Goal: Transaction & Acquisition: Book appointment/travel/reservation

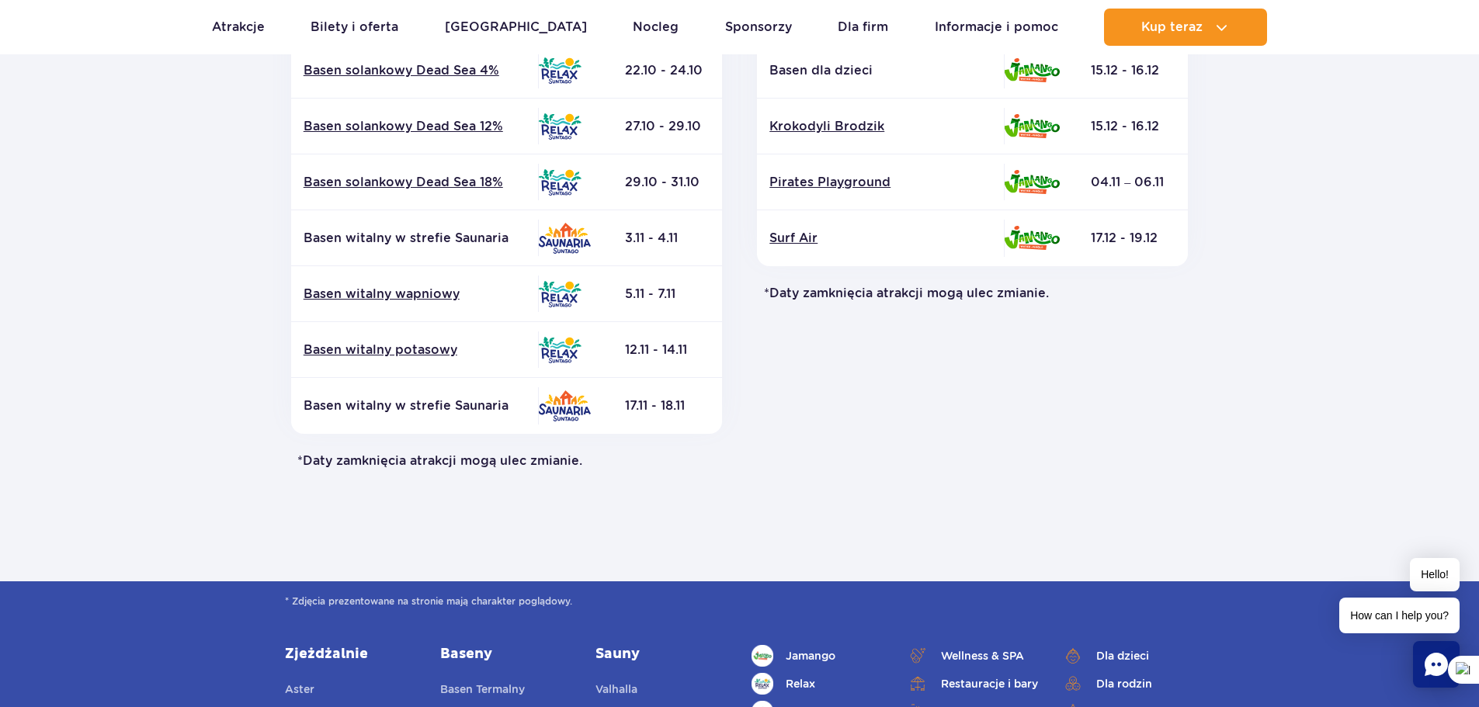
scroll to position [155, 0]
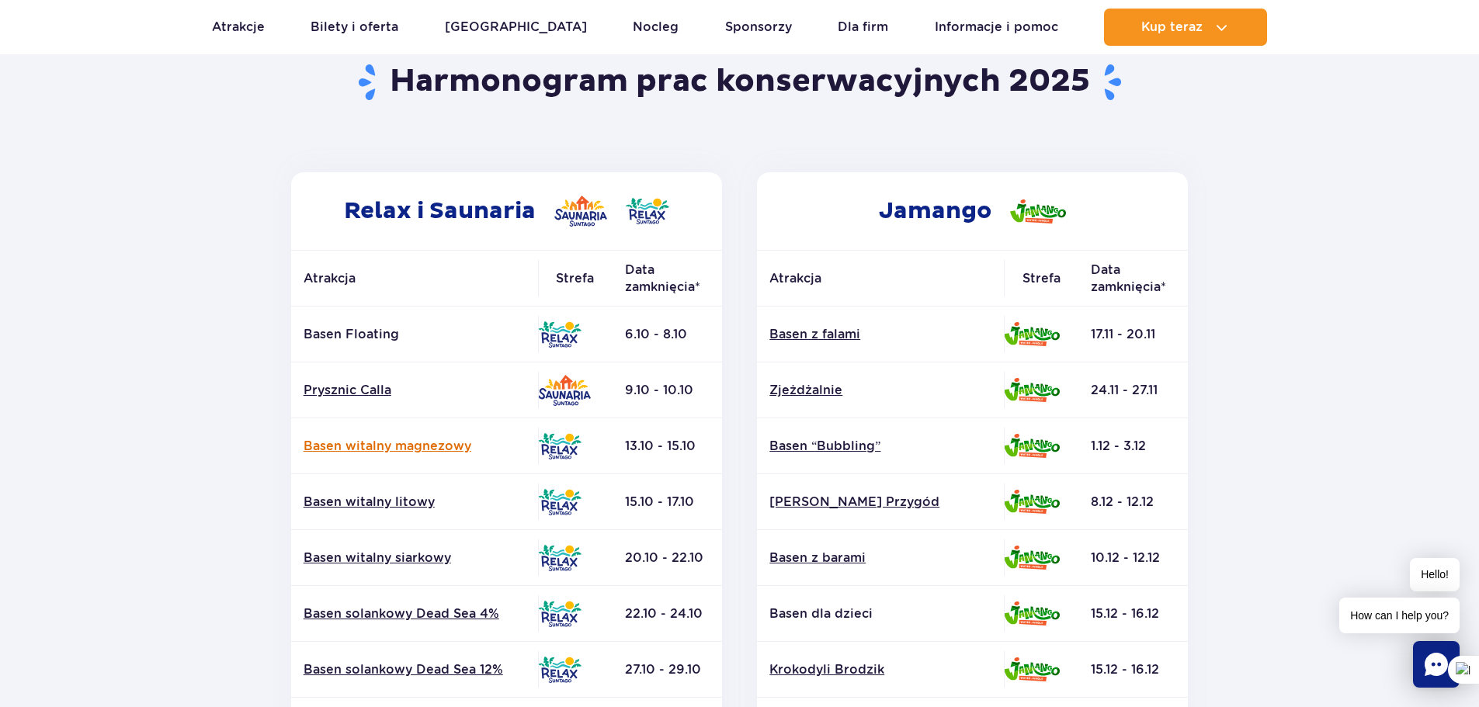
click at [428, 442] on link "Basen witalny magnezowy" at bounding box center [415, 446] width 222 height 17
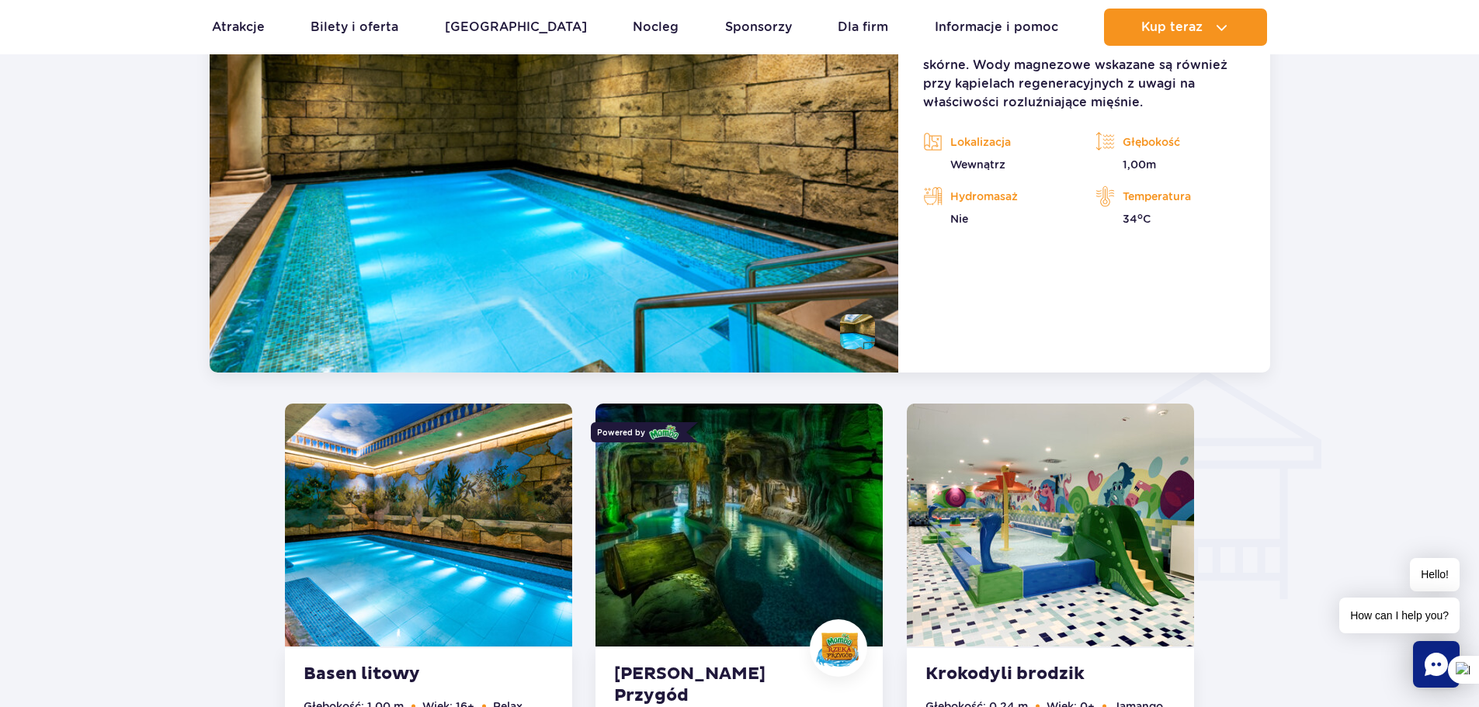
scroll to position [1365, 0]
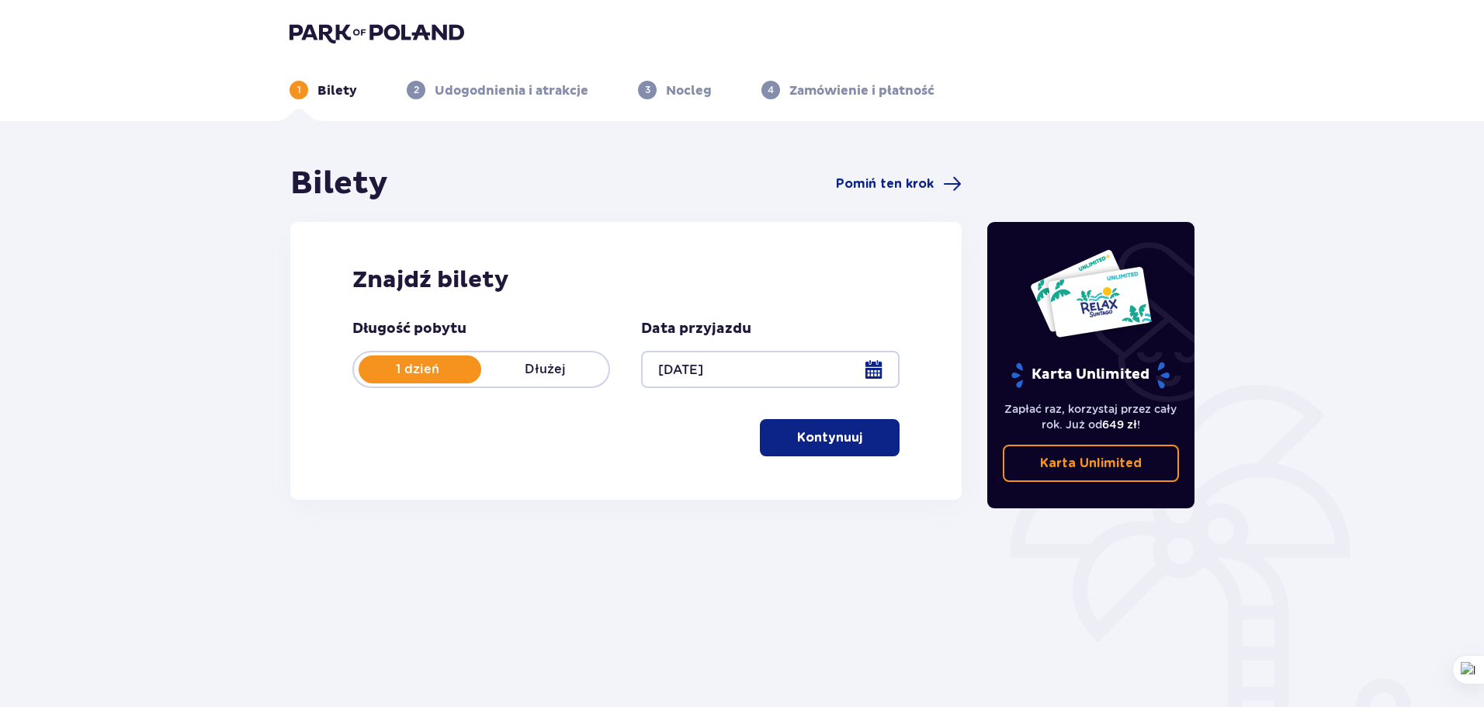
click at [838, 425] on button "Kontynuuj" at bounding box center [830, 437] width 140 height 37
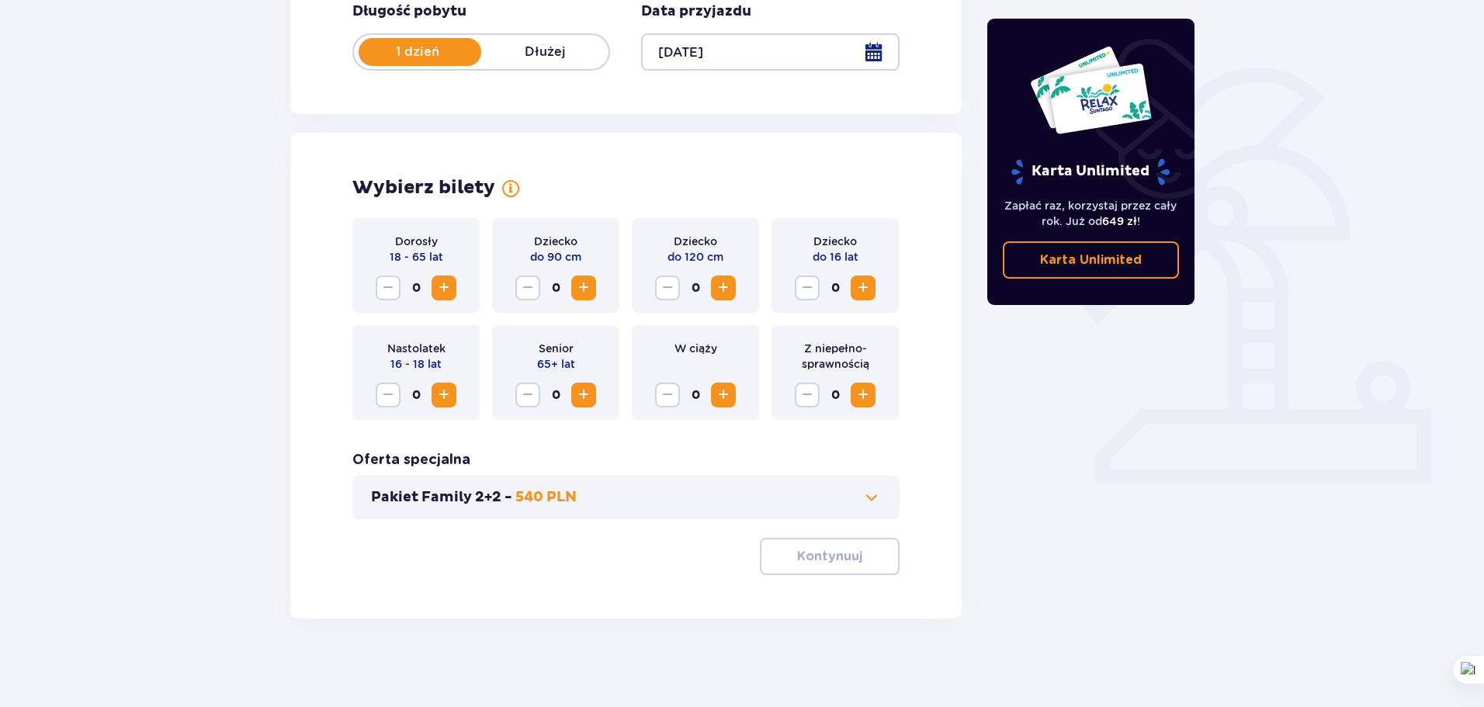
scroll to position [322, 0]
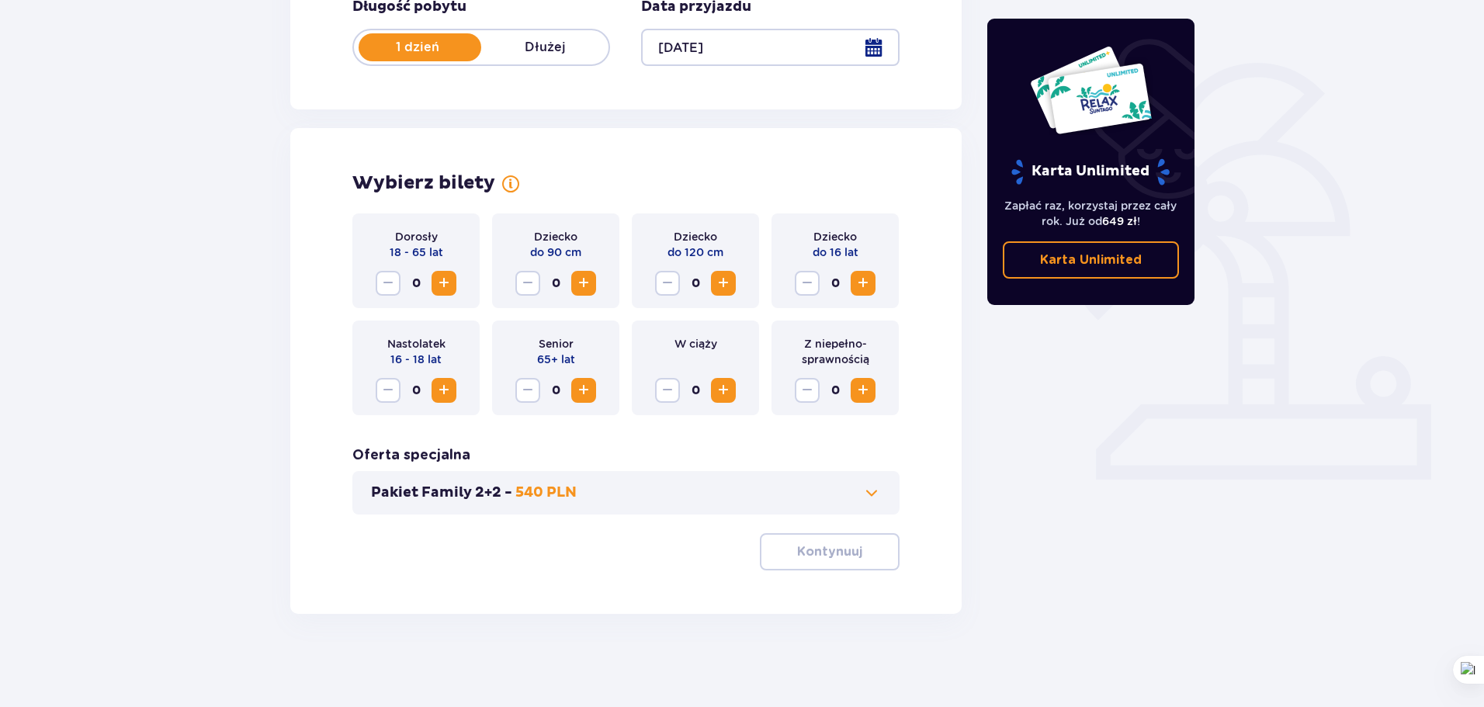
click at [449, 277] on span "Zwiększ" at bounding box center [444, 283] width 19 height 19
click at [446, 281] on span "Zwiększ" at bounding box center [444, 283] width 19 height 19
click at [867, 497] on span at bounding box center [871, 493] width 19 height 19
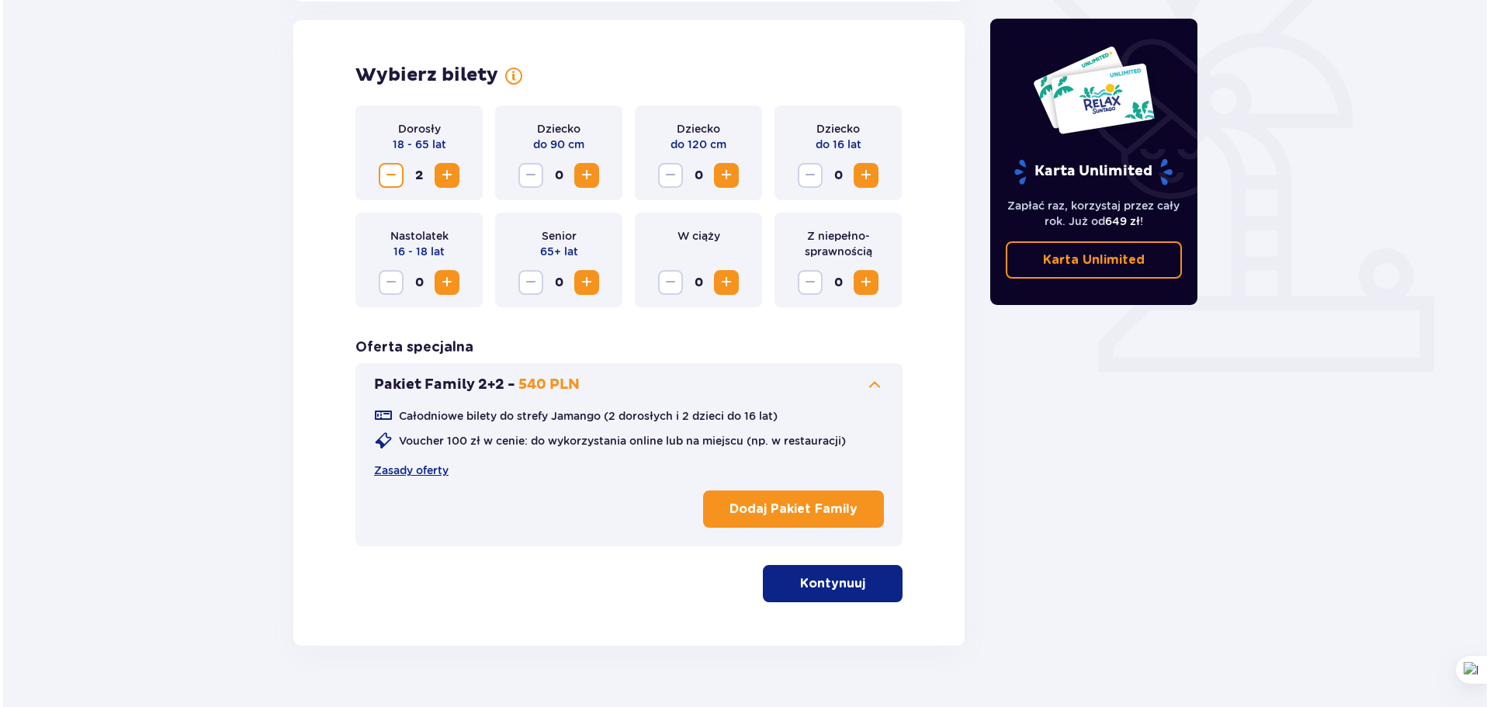
scroll to position [432, 0]
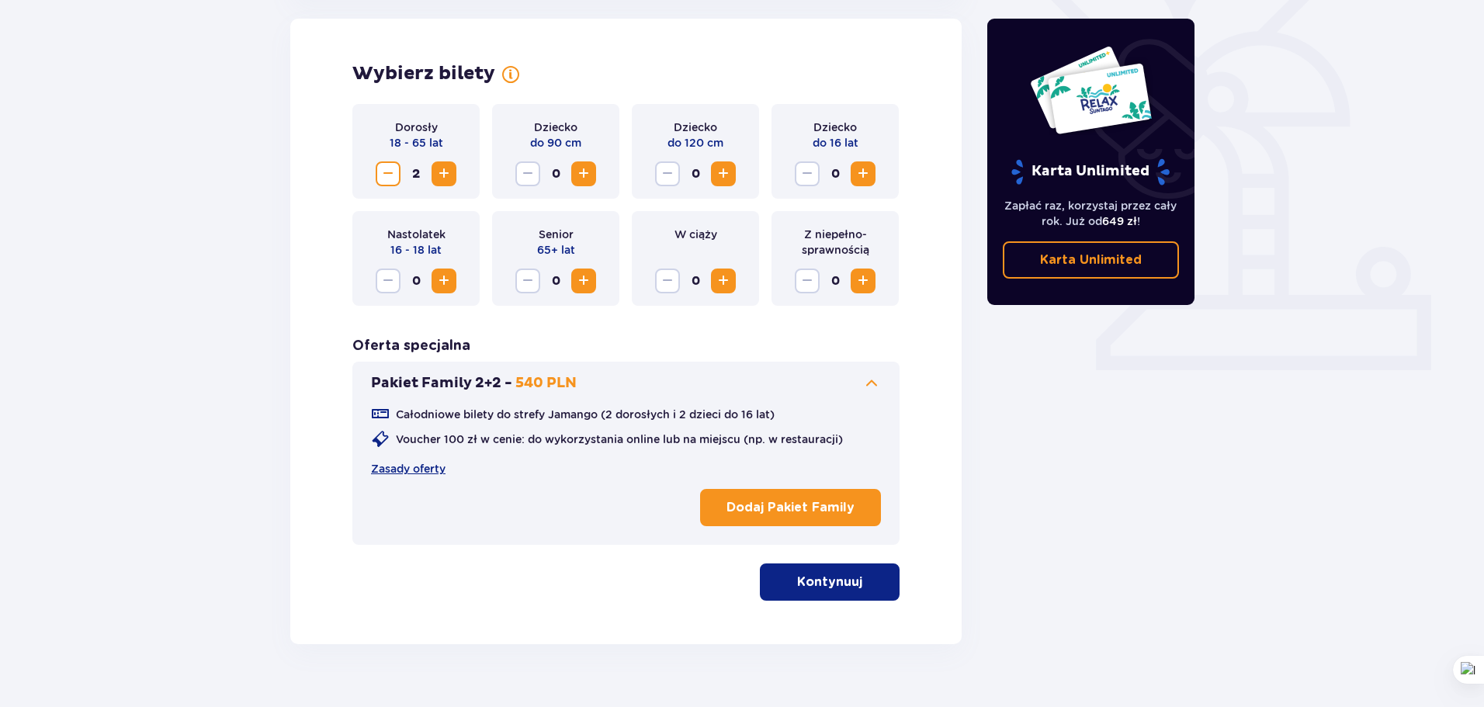
click at [866, 172] on span "Zwiększ" at bounding box center [863, 174] width 19 height 19
click at [541, 562] on div "Dorosły 18 - 65 lat 2 Dziecko do 90 cm 0 Dziecko do 120 cm 0 Dziecko do 16 lat …" at bounding box center [625, 352] width 547 height 497
click at [827, 506] on p "Dodaj Pakiet Family" at bounding box center [791, 507] width 128 height 17
click at [824, 578] on p "Kontynuuj" at bounding box center [829, 582] width 65 height 17
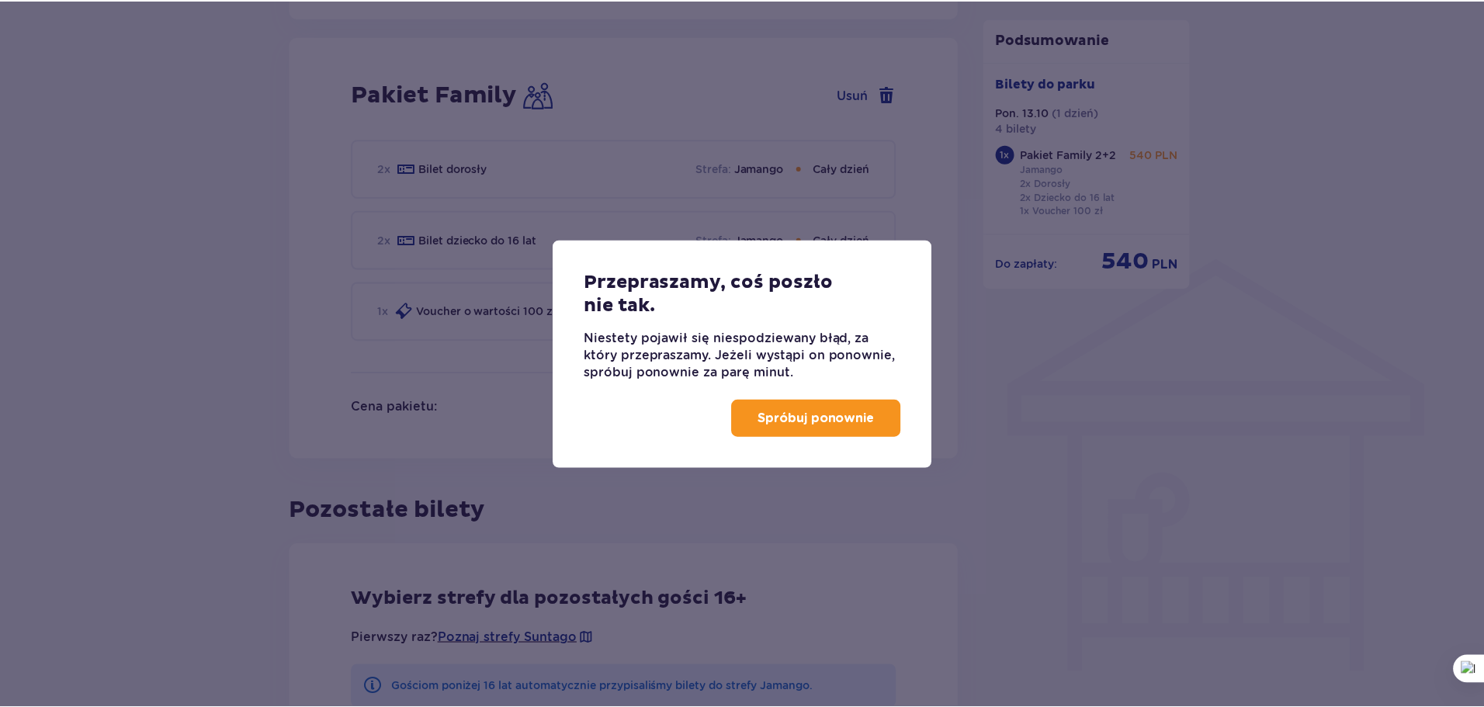
scroll to position [1020, 0]
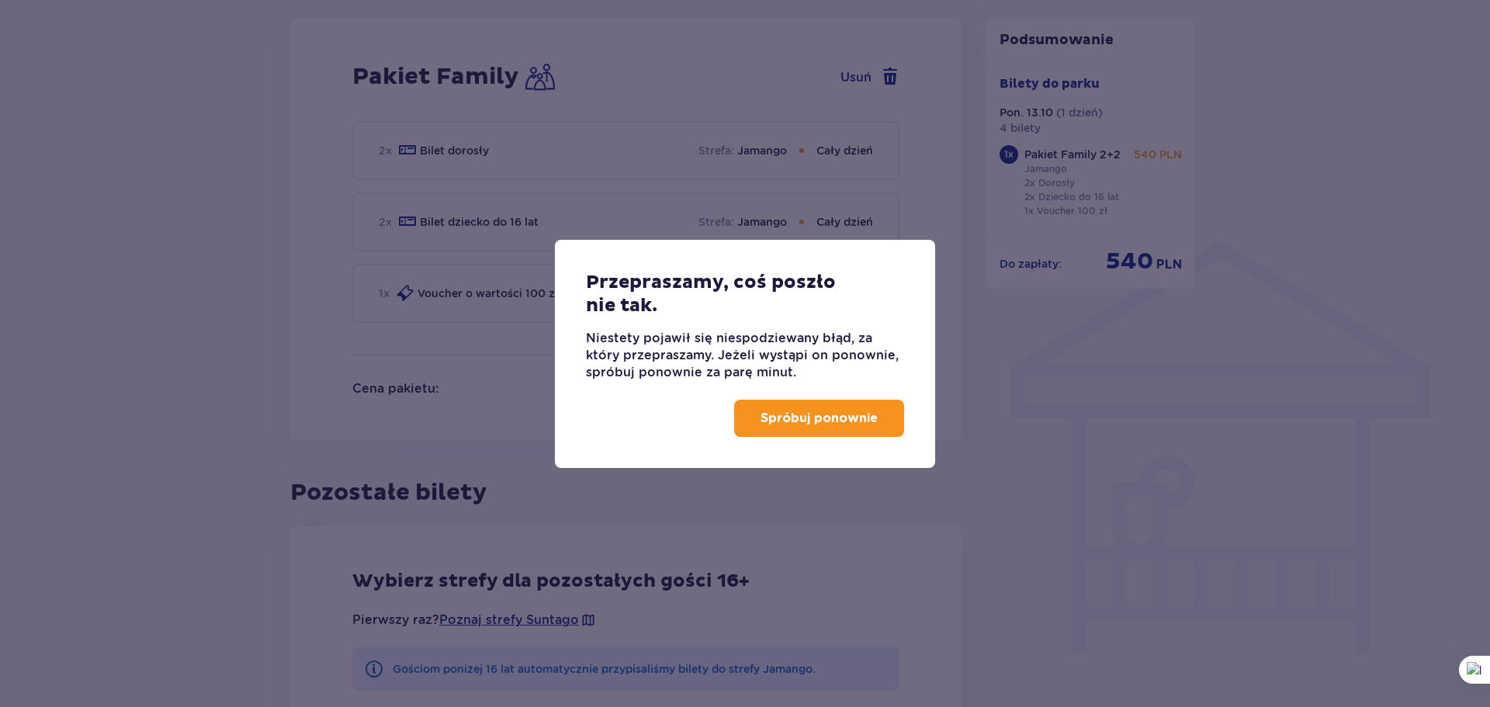
click at [818, 415] on p "Spróbuj ponownie" at bounding box center [819, 418] width 117 height 17
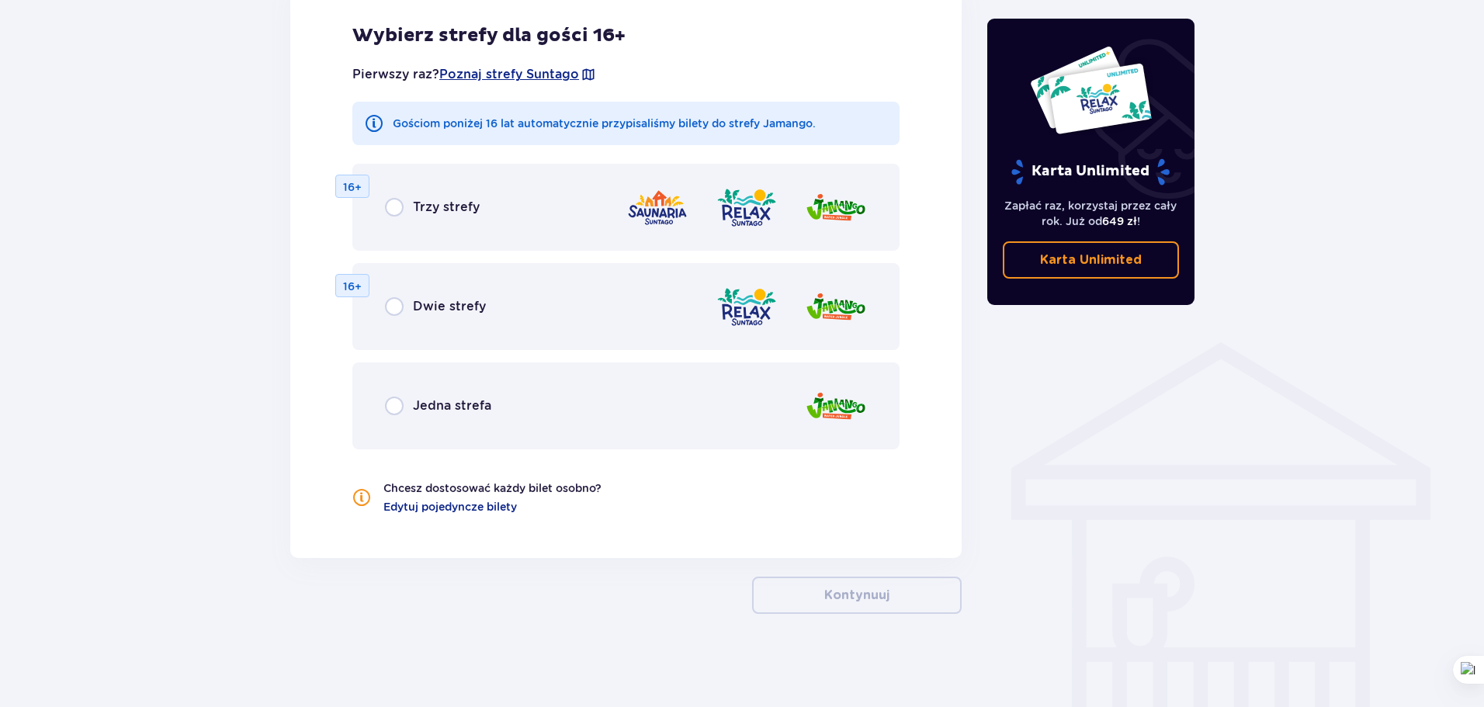
scroll to position [918, 0]
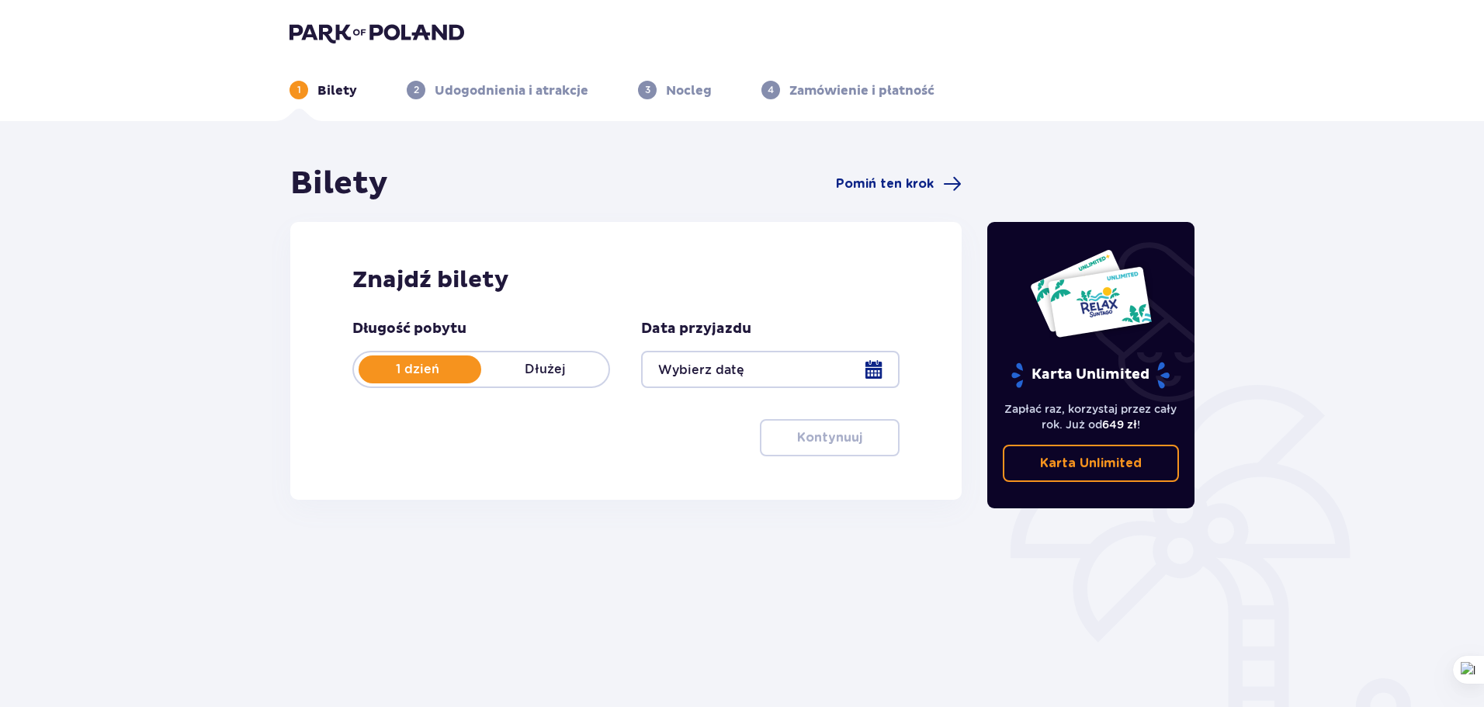
click at [835, 368] on div at bounding box center [770, 369] width 258 height 37
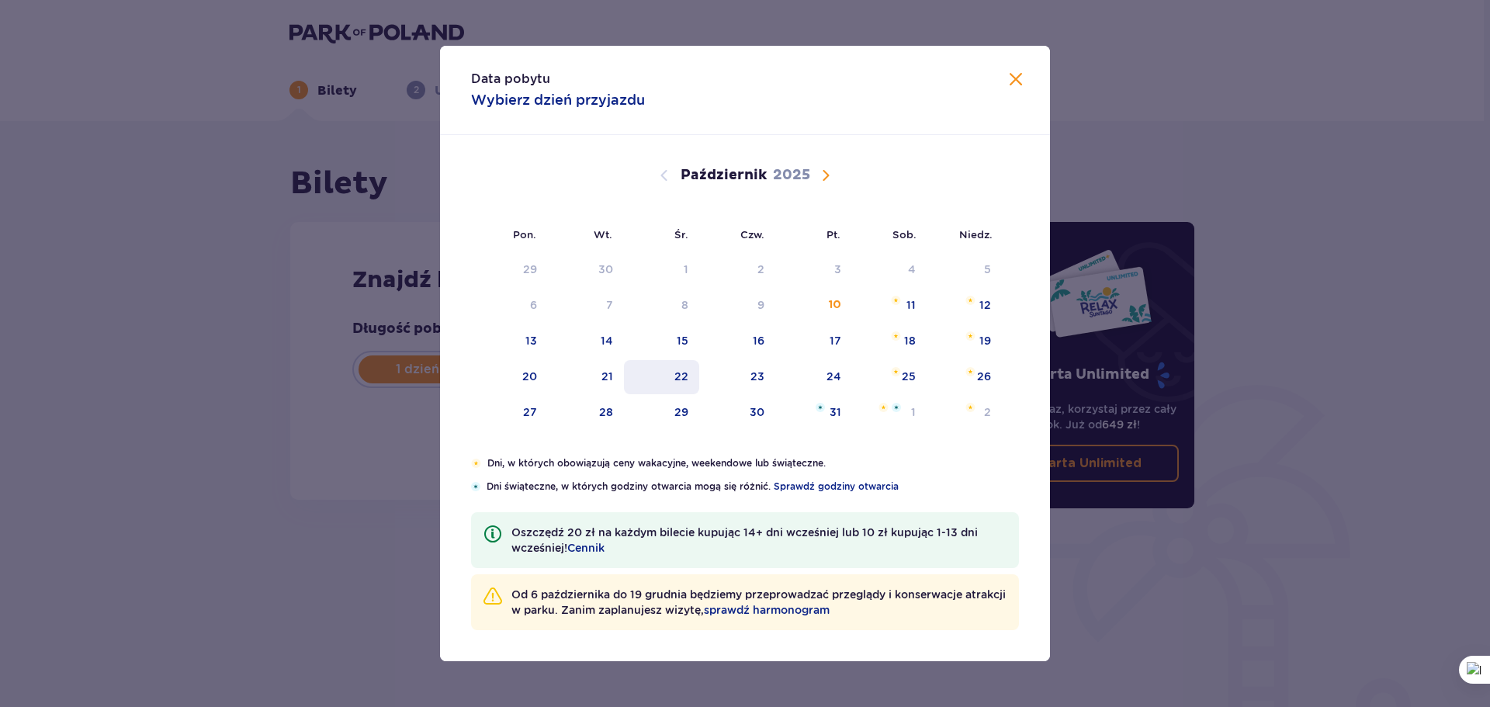
click at [542, 335] on div "13" at bounding box center [509, 341] width 77 height 34
type input "13.10.25"
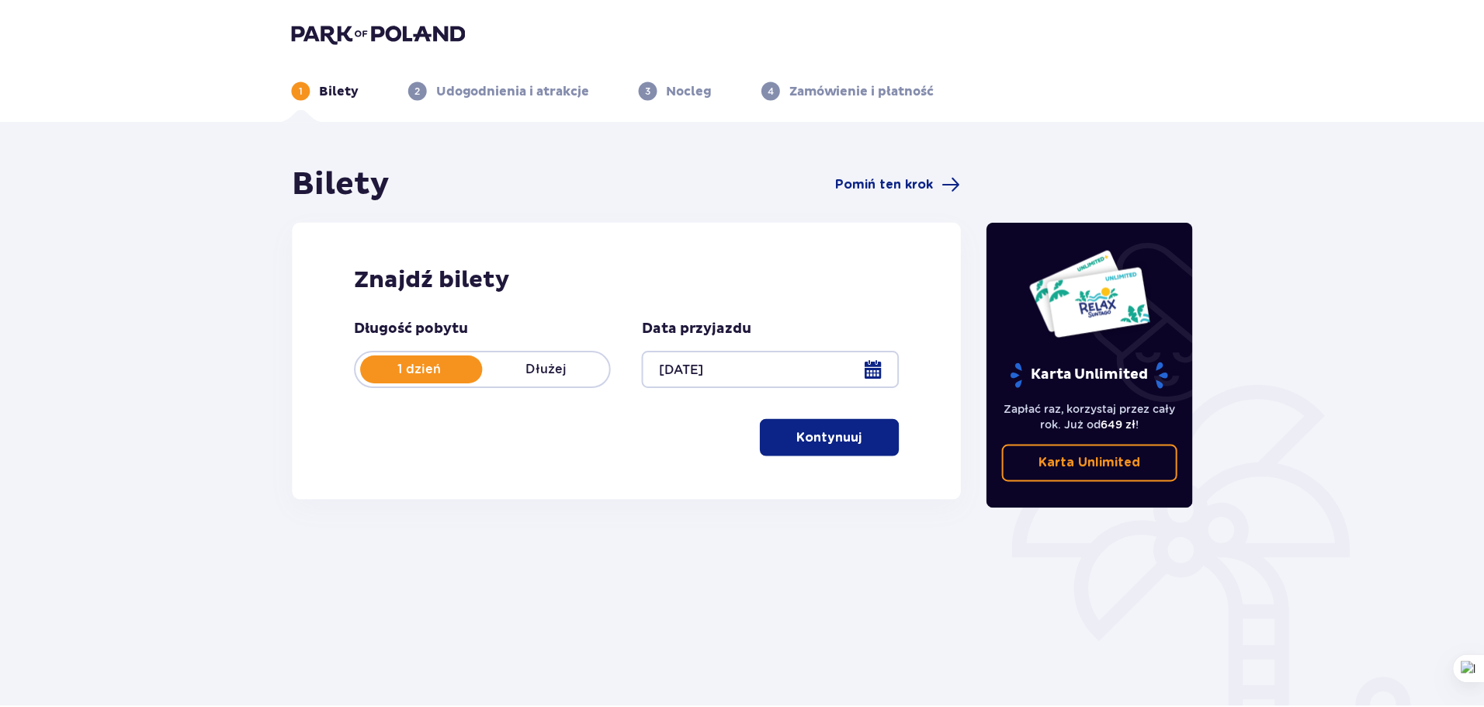
scroll to position [84, 0]
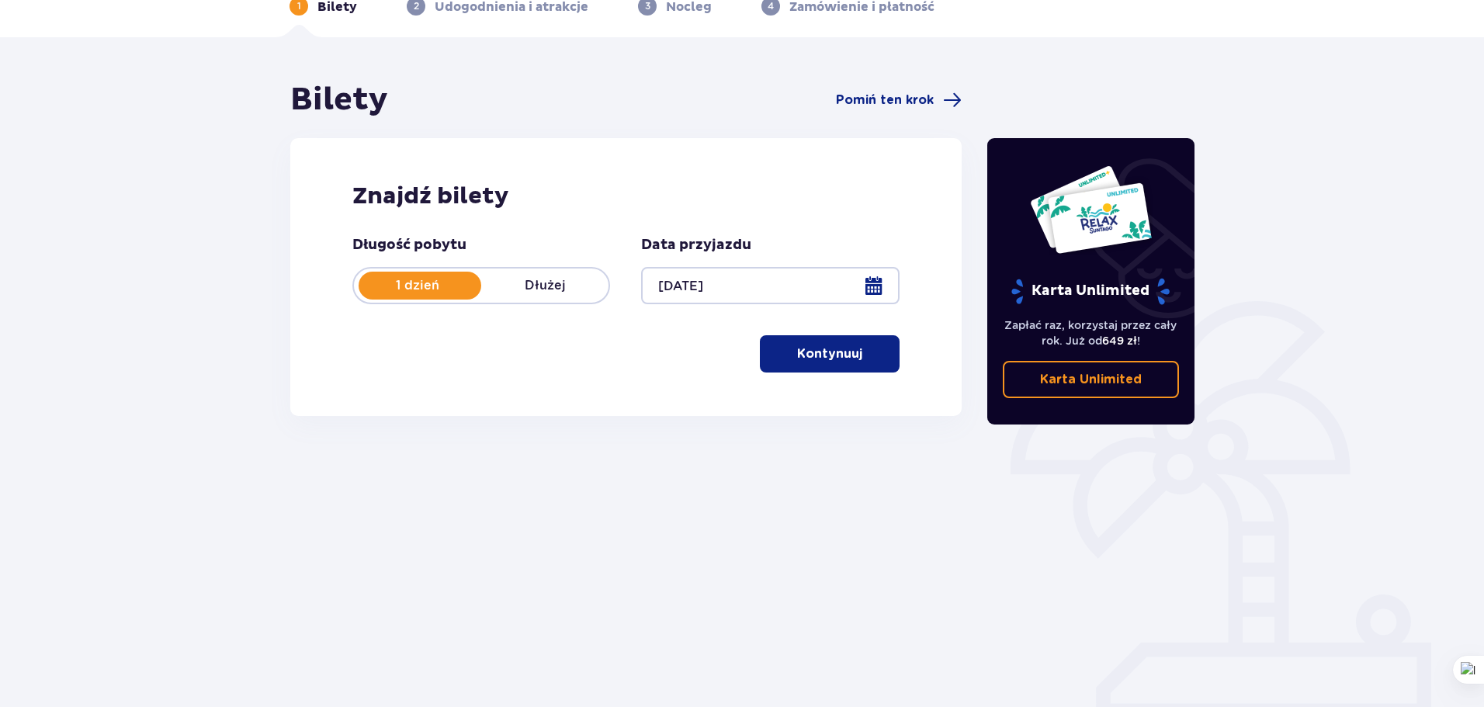
click at [839, 352] on p "Kontynuuj" at bounding box center [829, 353] width 65 height 17
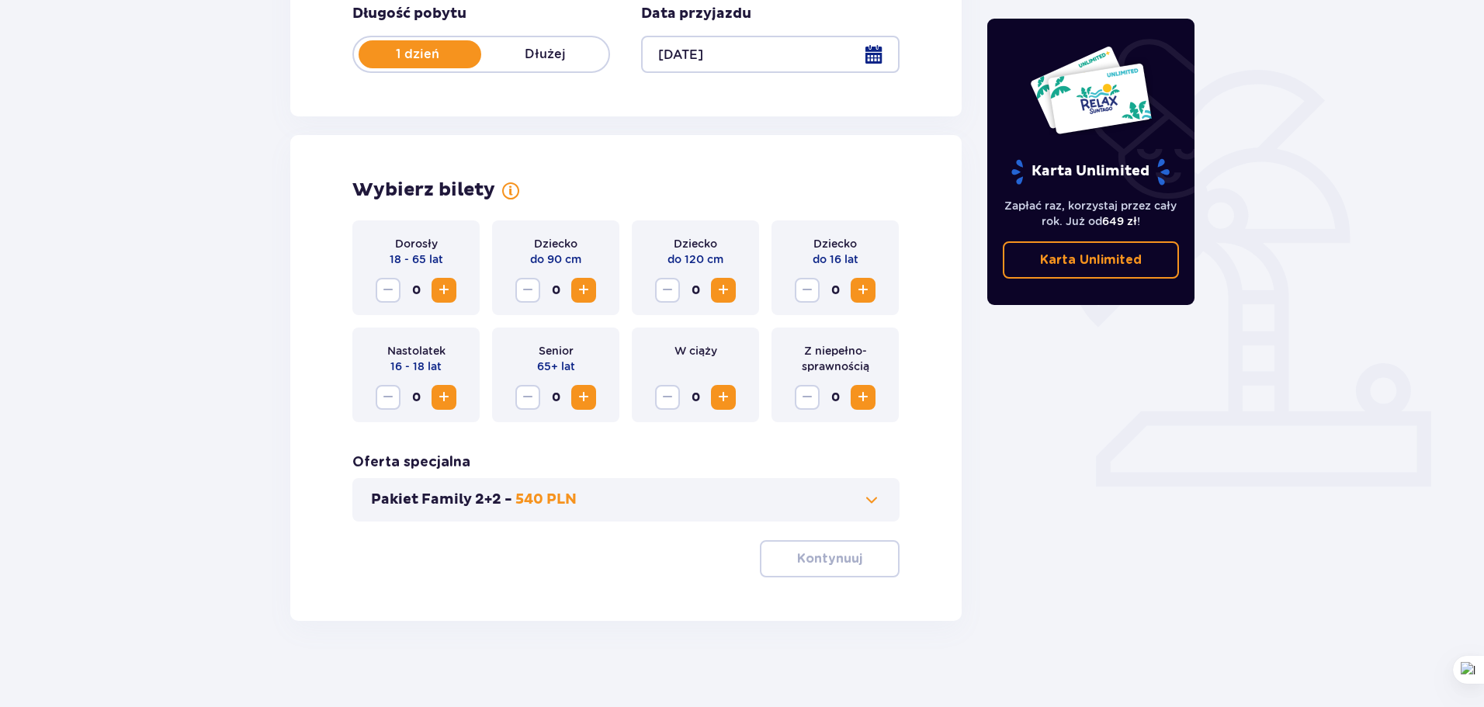
scroll to position [322, 0]
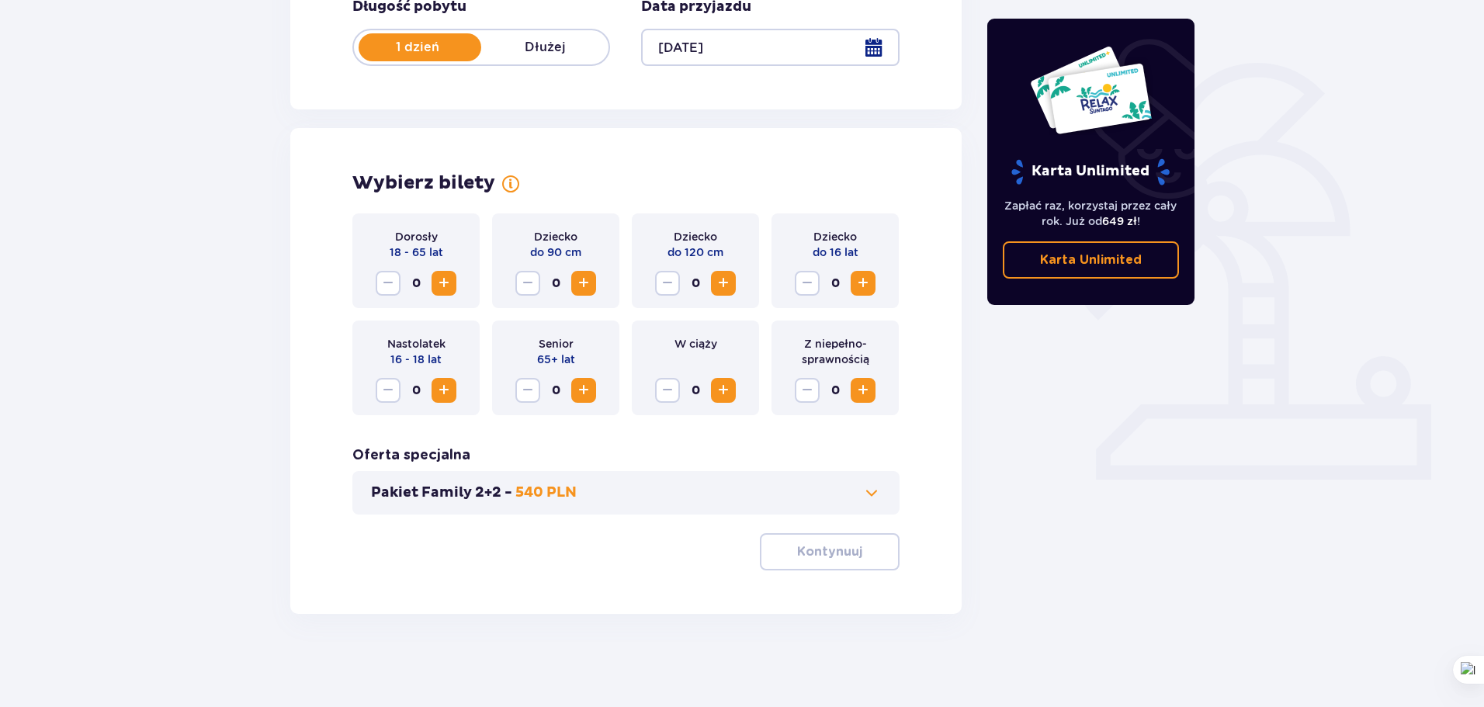
click at [438, 281] on span "Zwiększ" at bounding box center [444, 283] width 19 height 19
click at [440, 281] on span "Zwiększ" at bounding box center [444, 283] width 19 height 19
click at [864, 286] on span "Zwiększ" at bounding box center [863, 283] width 19 height 19
click at [834, 546] on p "Kontynuuj" at bounding box center [829, 551] width 65 height 17
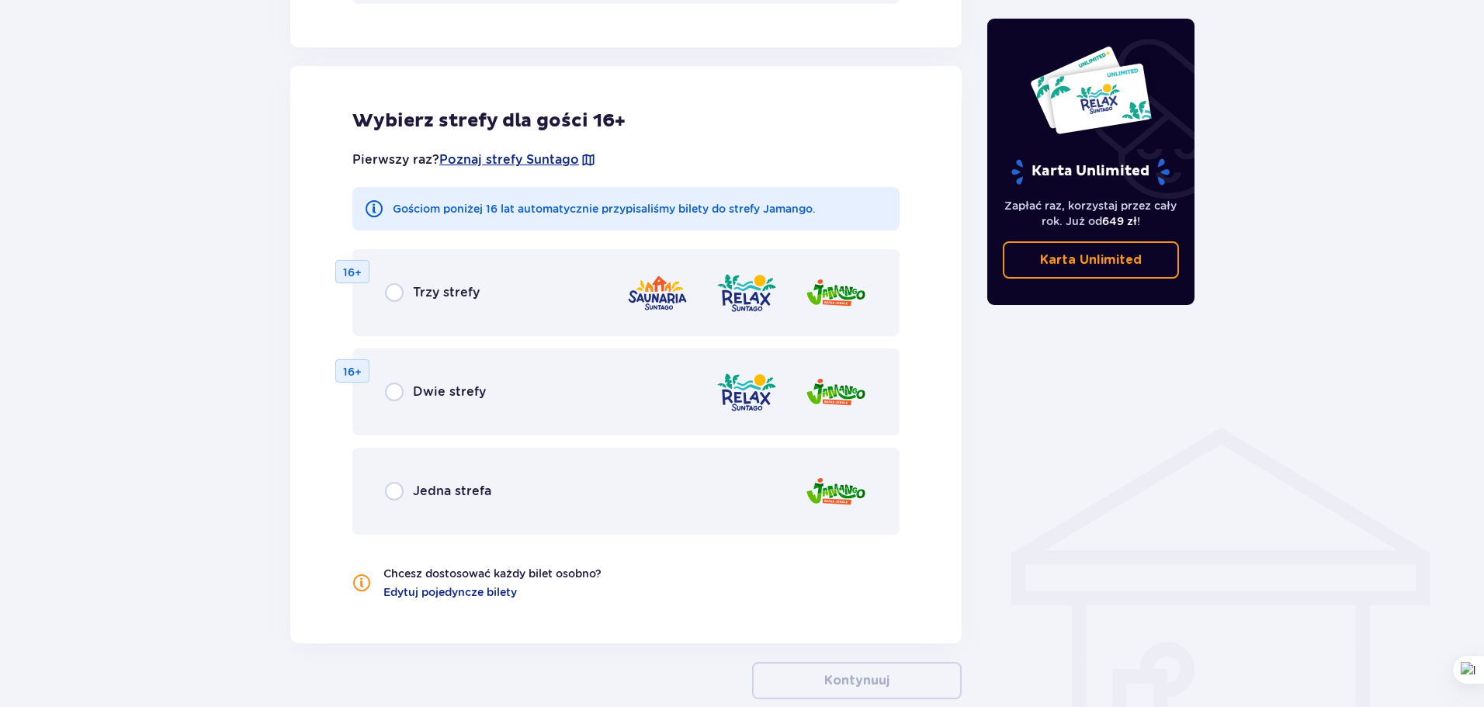
scroll to position [862, 0]
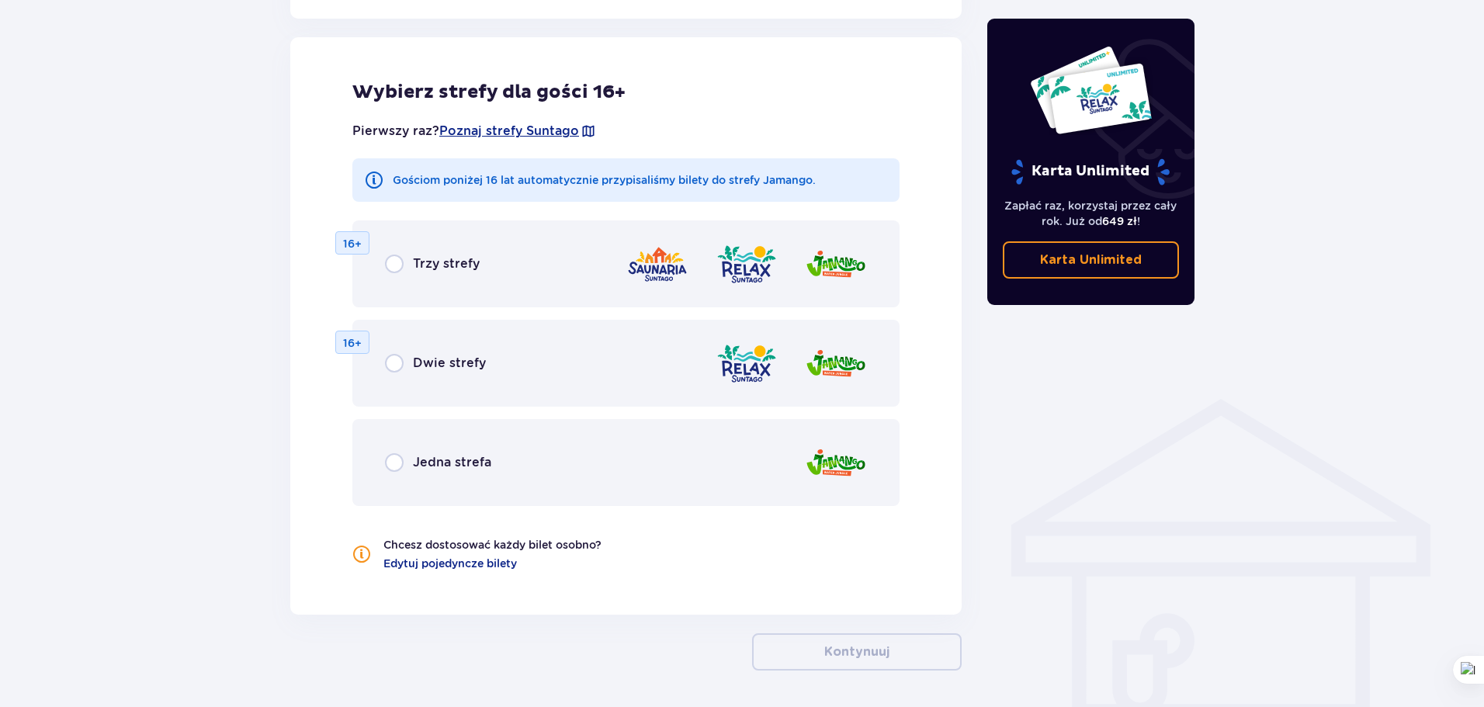
click at [407, 451] on div "Jedna strefa" at bounding box center [625, 462] width 547 height 87
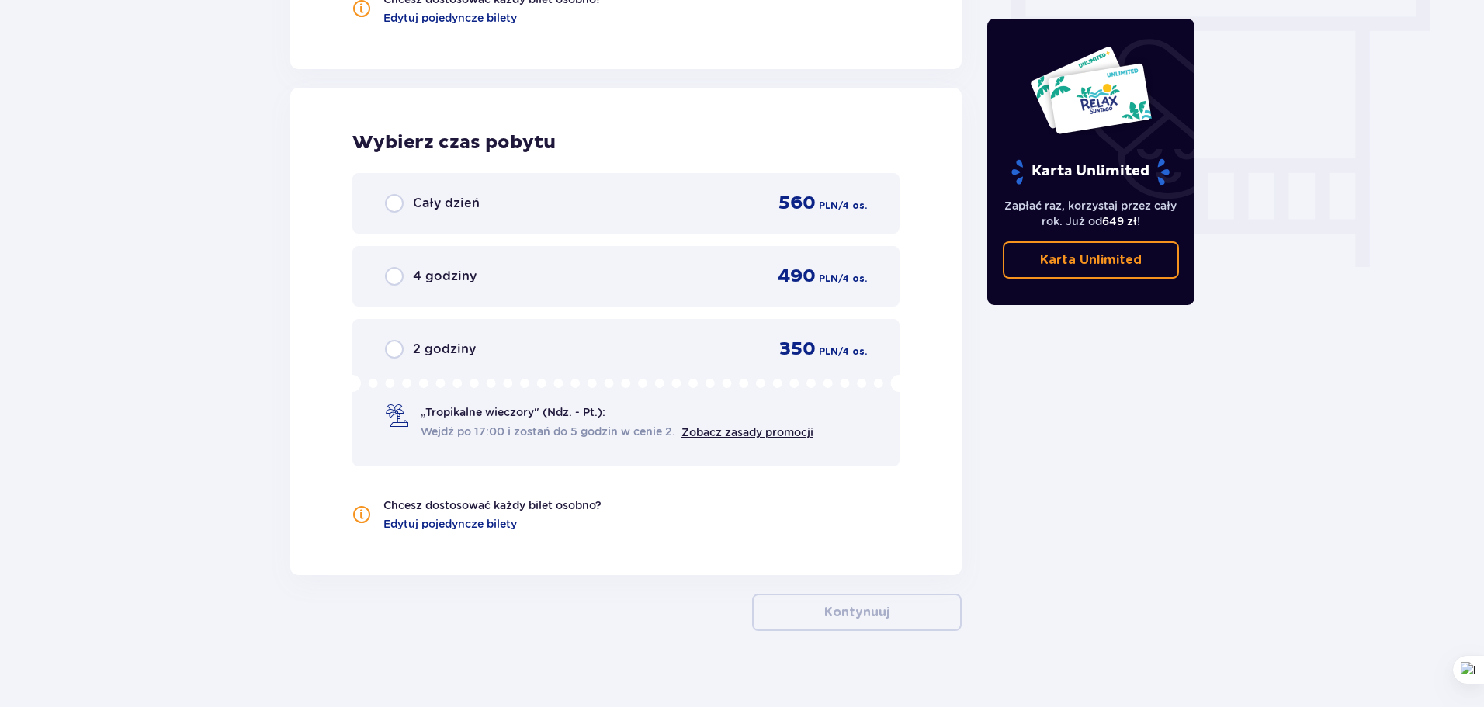
scroll to position [1424, 0]
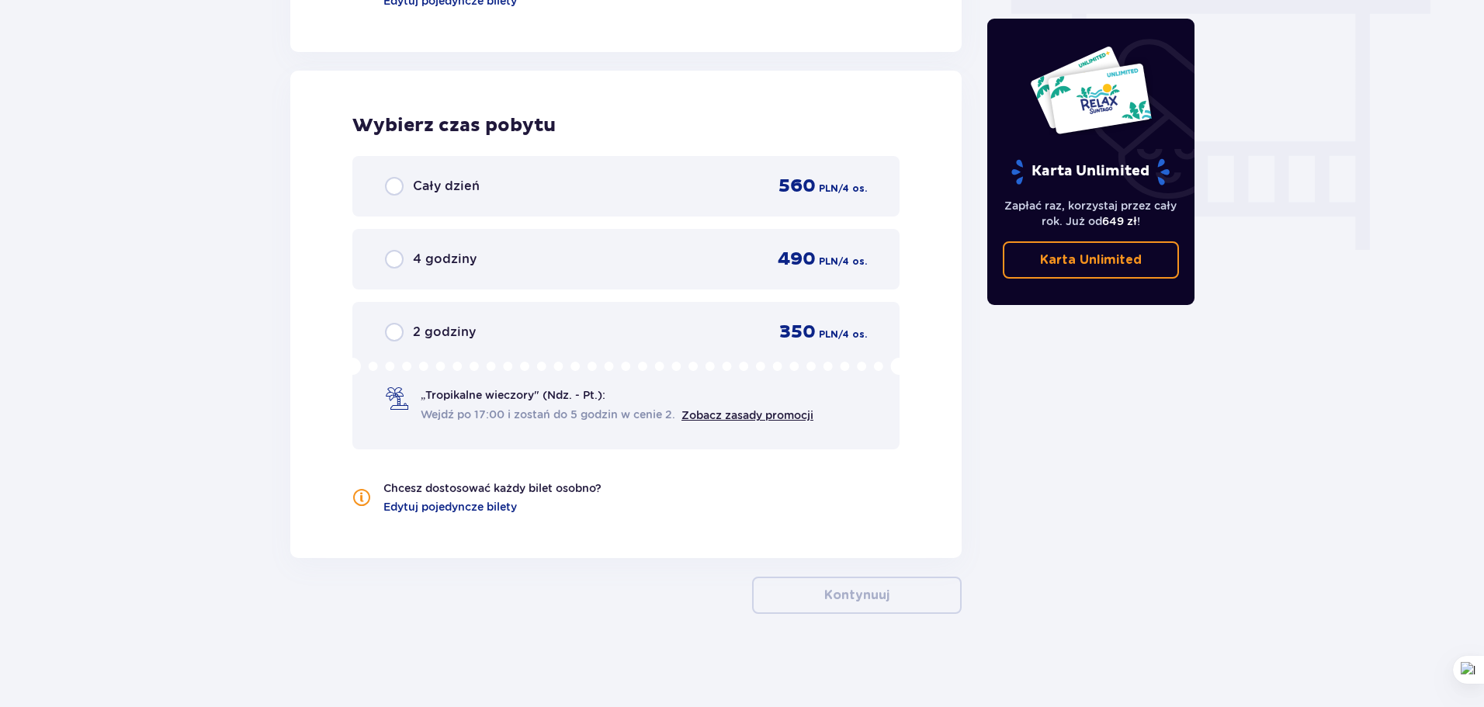
click at [389, 180] on input "radio" at bounding box center [394, 186] width 19 height 19
radio input "true"
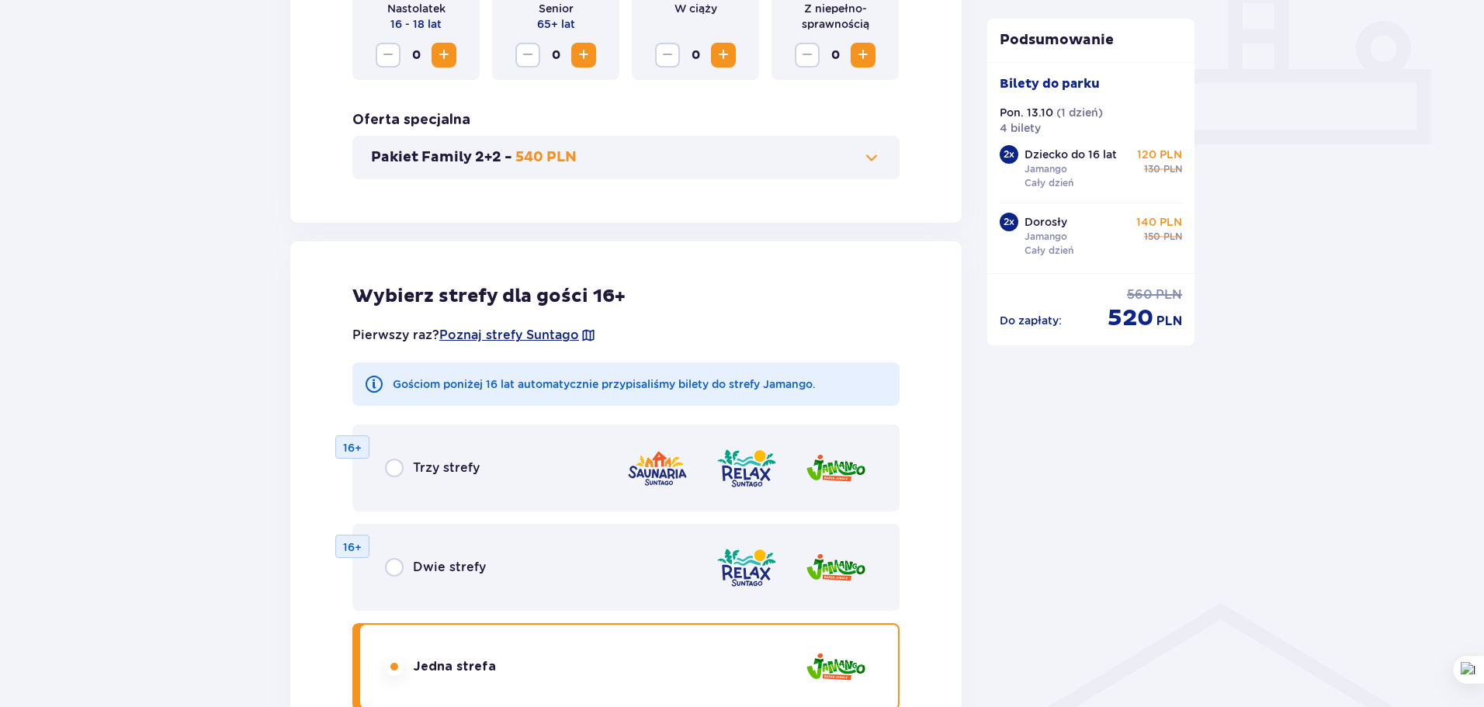
scroll to position [269, 0]
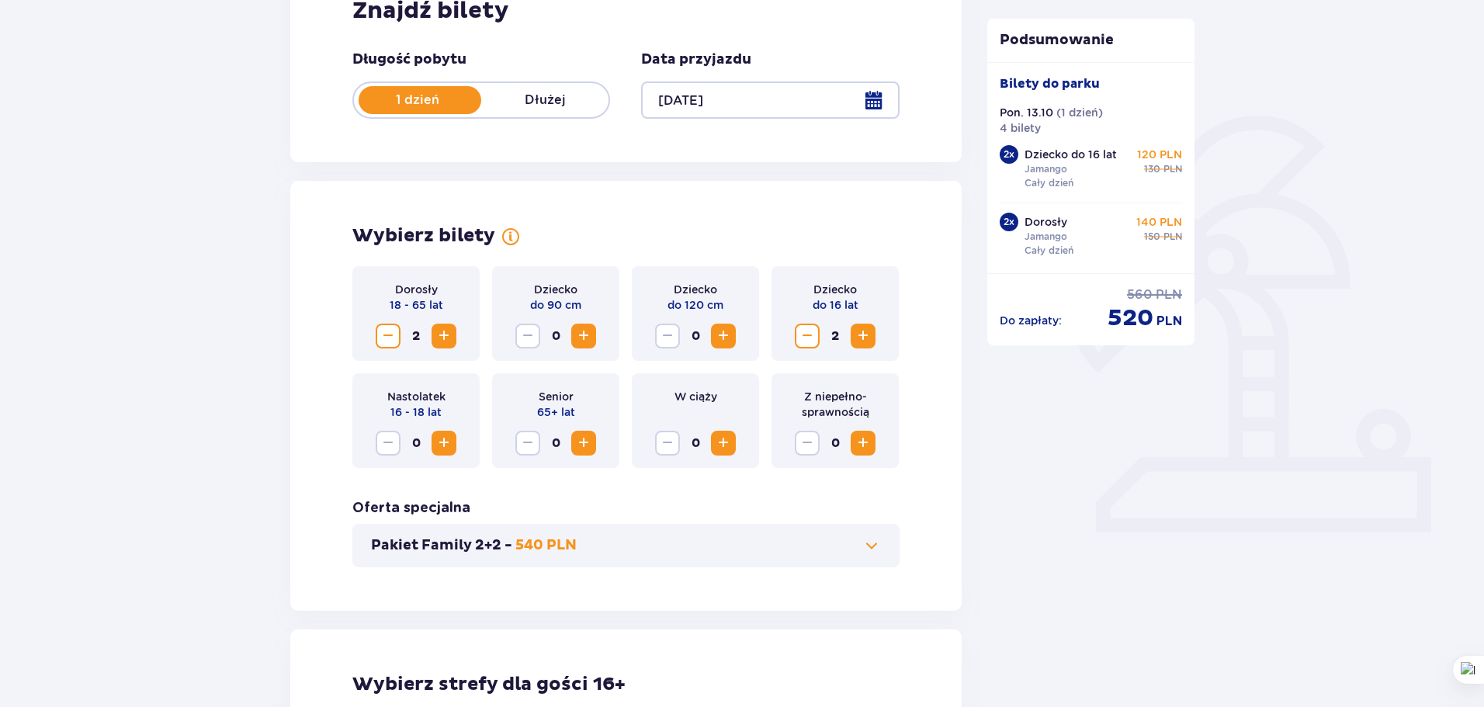
click at [853, 536] on div "Pakiet Family 2+2 - 540 PLN" at bounding box center [625, 545] width 547 height 43
click at [875, 546] on span at bounding box center [871, 545] width 19 height 19
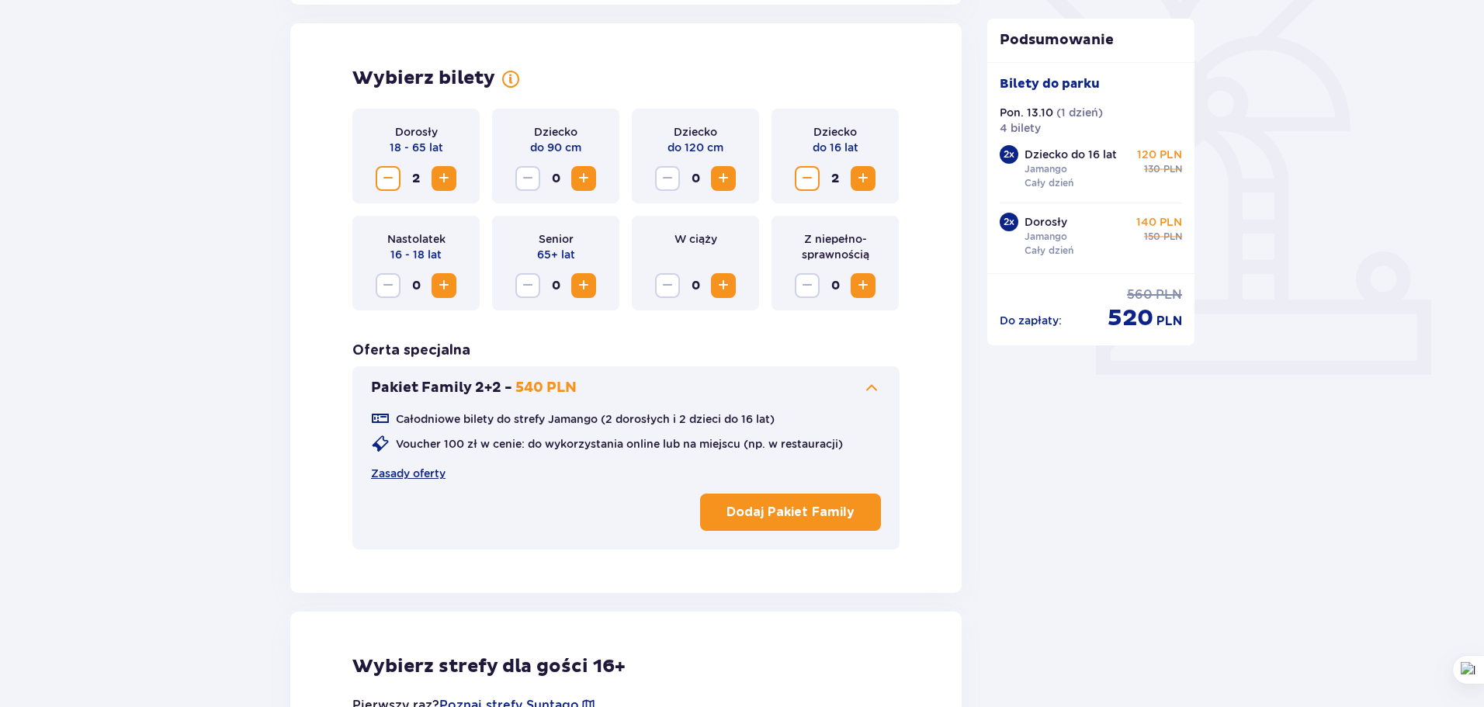
scroll to position [432, 0]
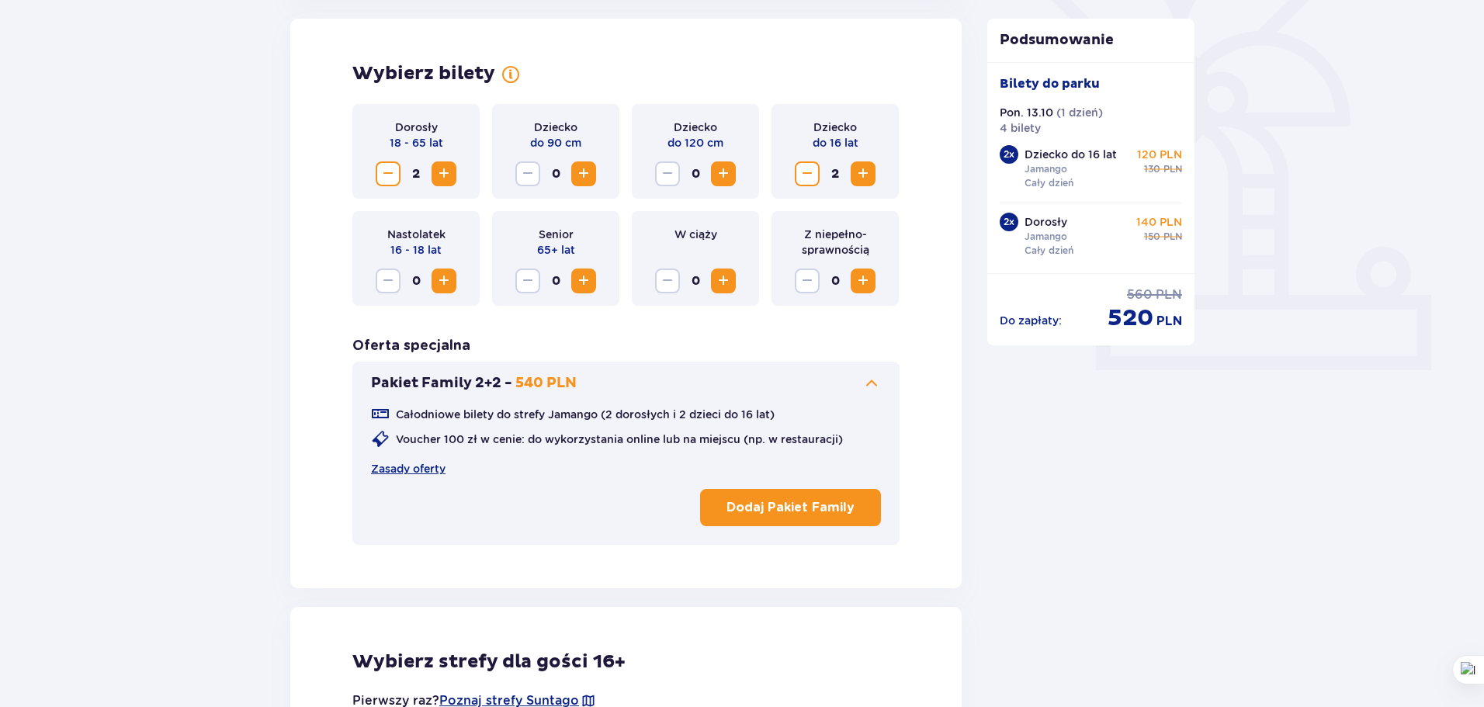
click at [808, 503] on p "Dodaj Pakiet Family" at bounding box center [791, 507] width 128 height 17
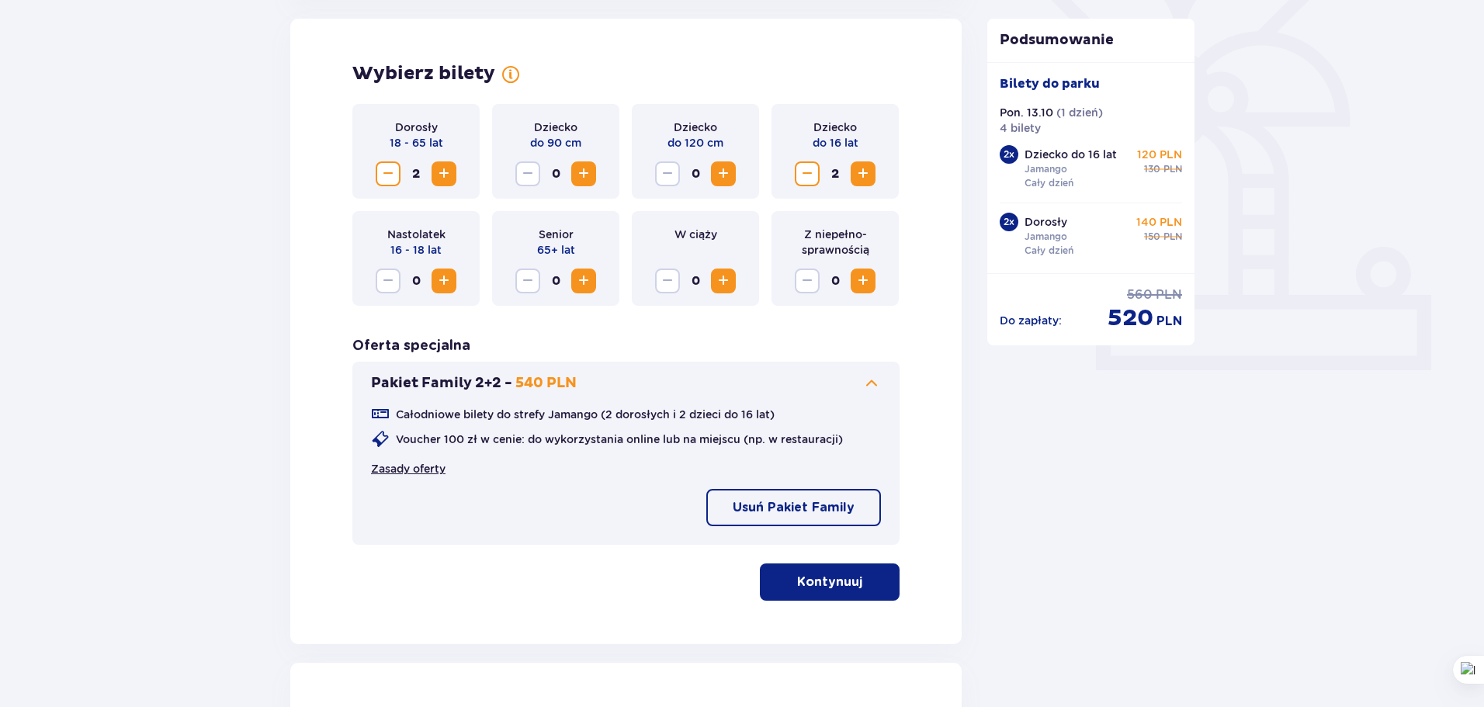
click at [419, 467] on link "Zasady oferty" at bounding box center [408, 469] width 75 height 16
click at [861, 582] on span "button" at bounding box center [865, 582] width 19 height 19
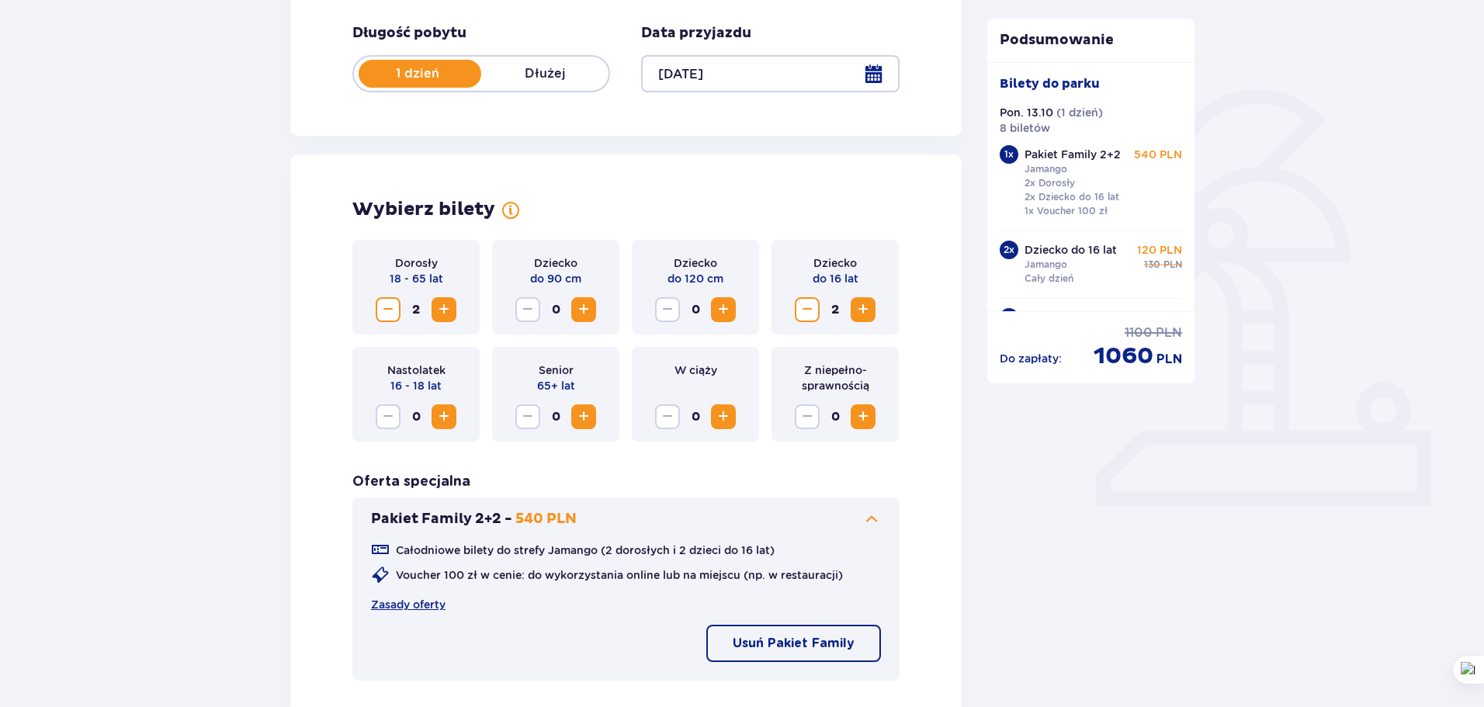
scroll to position [218, 0]
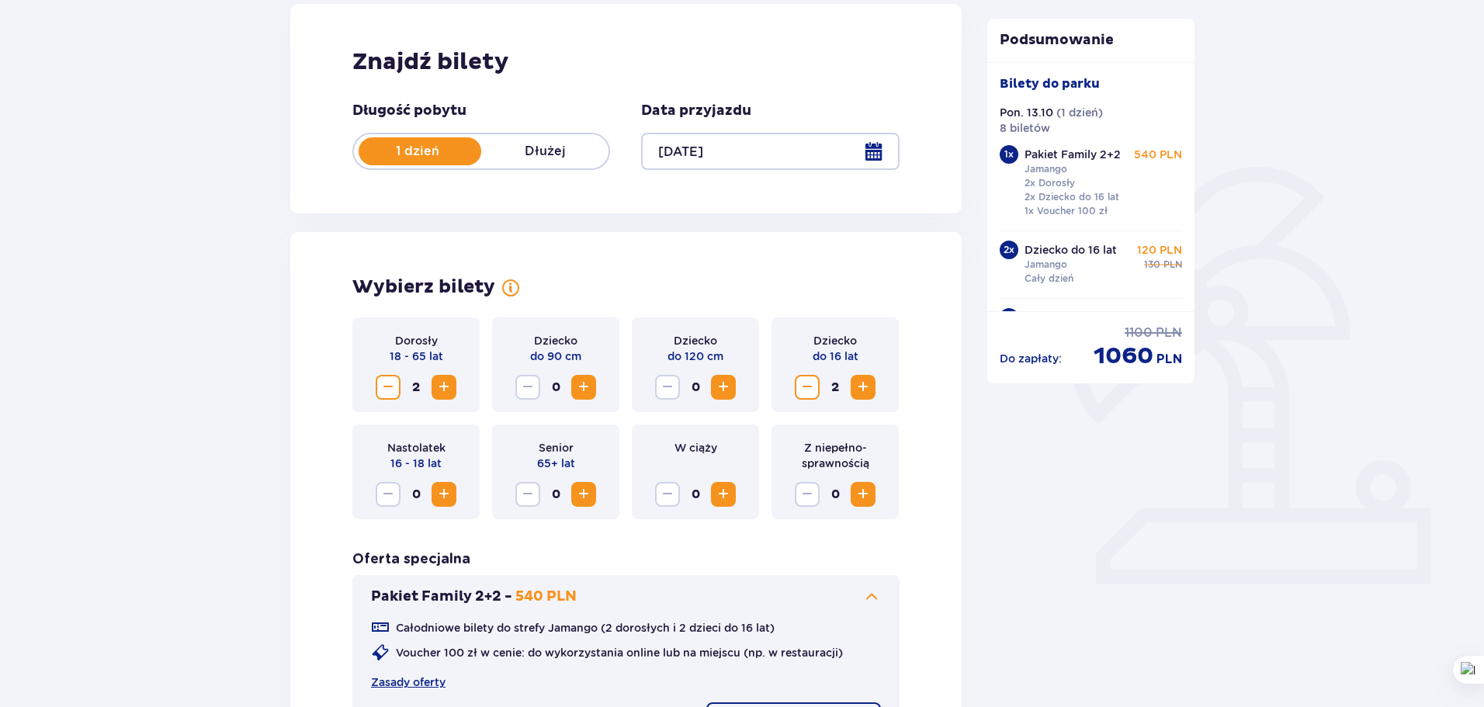
click at [388, 382] on span "Zmniejsz" at bounding box center [388, 387] width 19 height 19
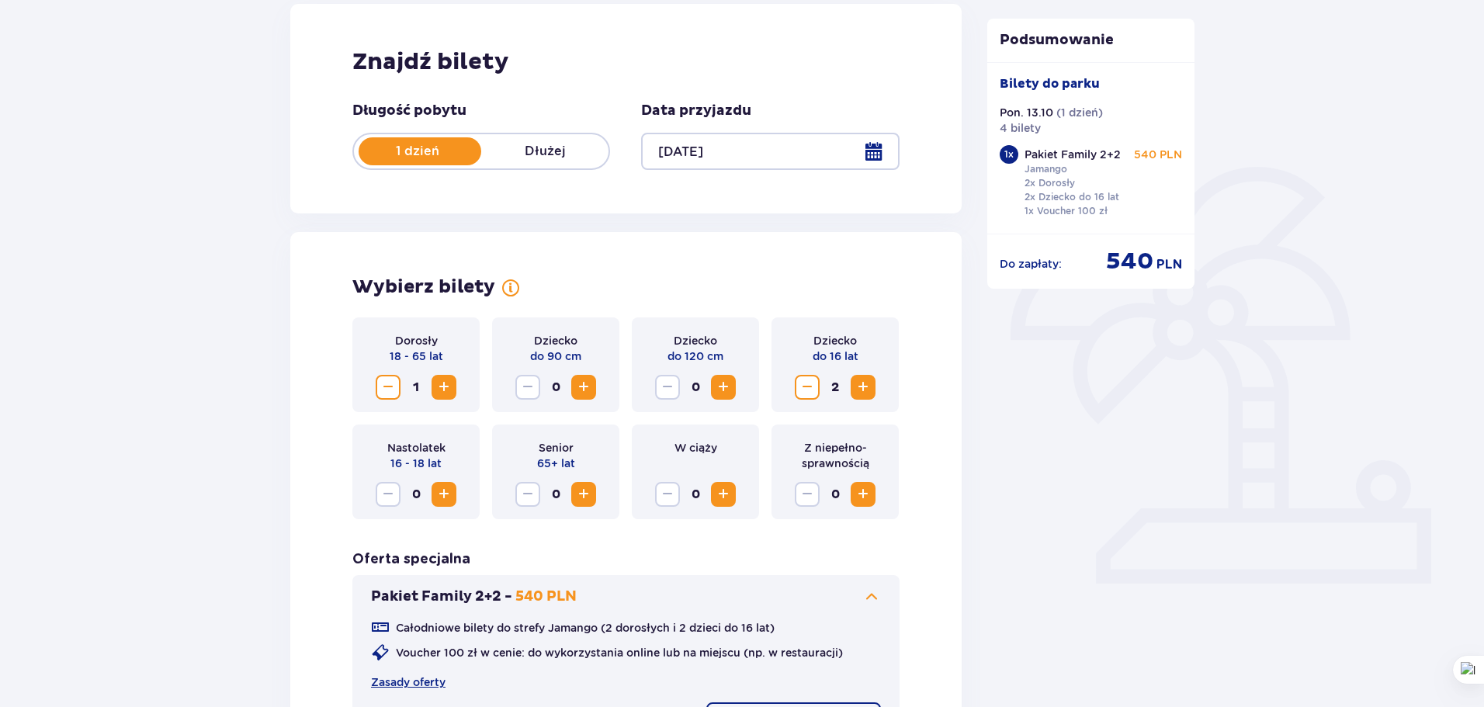
click at [804, 390] on span "Zmniejsz" at bounding box center [807, 387] width 19 height 19
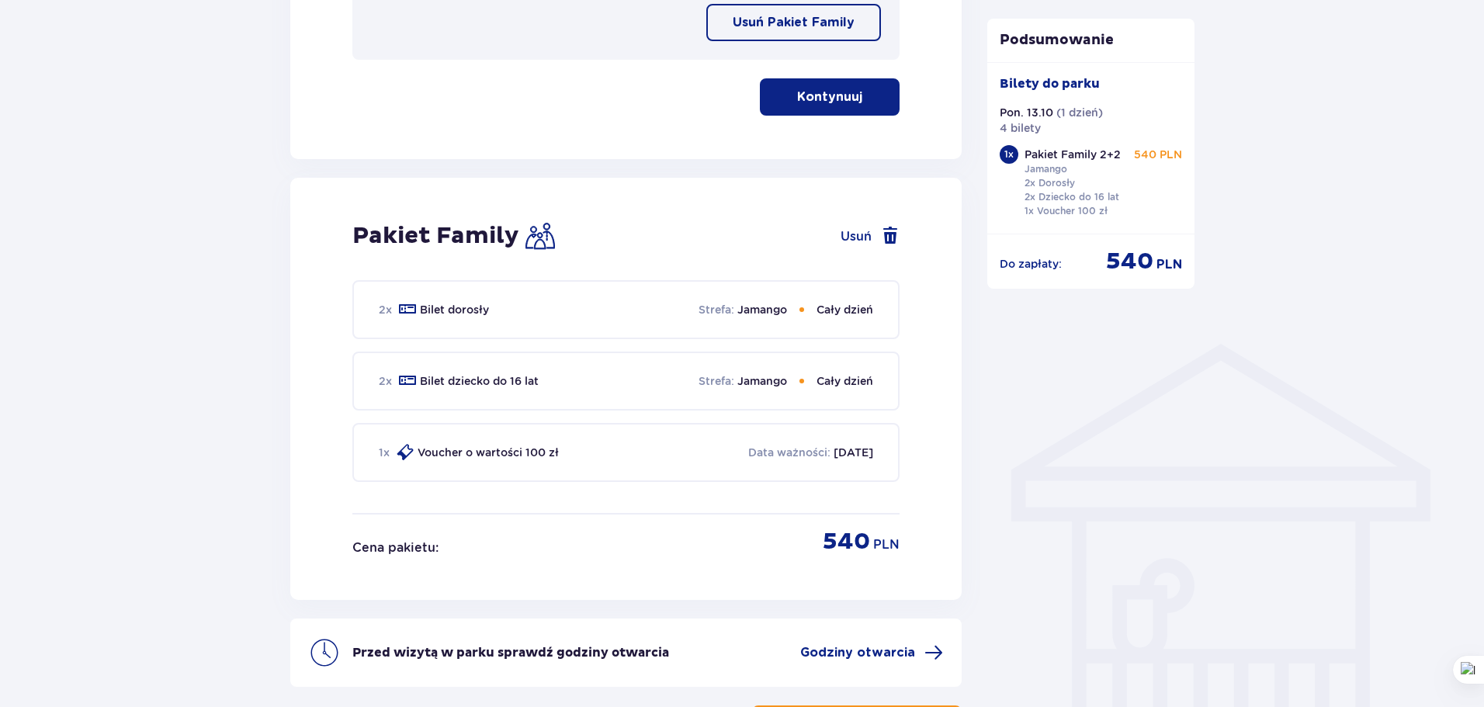
scroll to position [1046, 0]
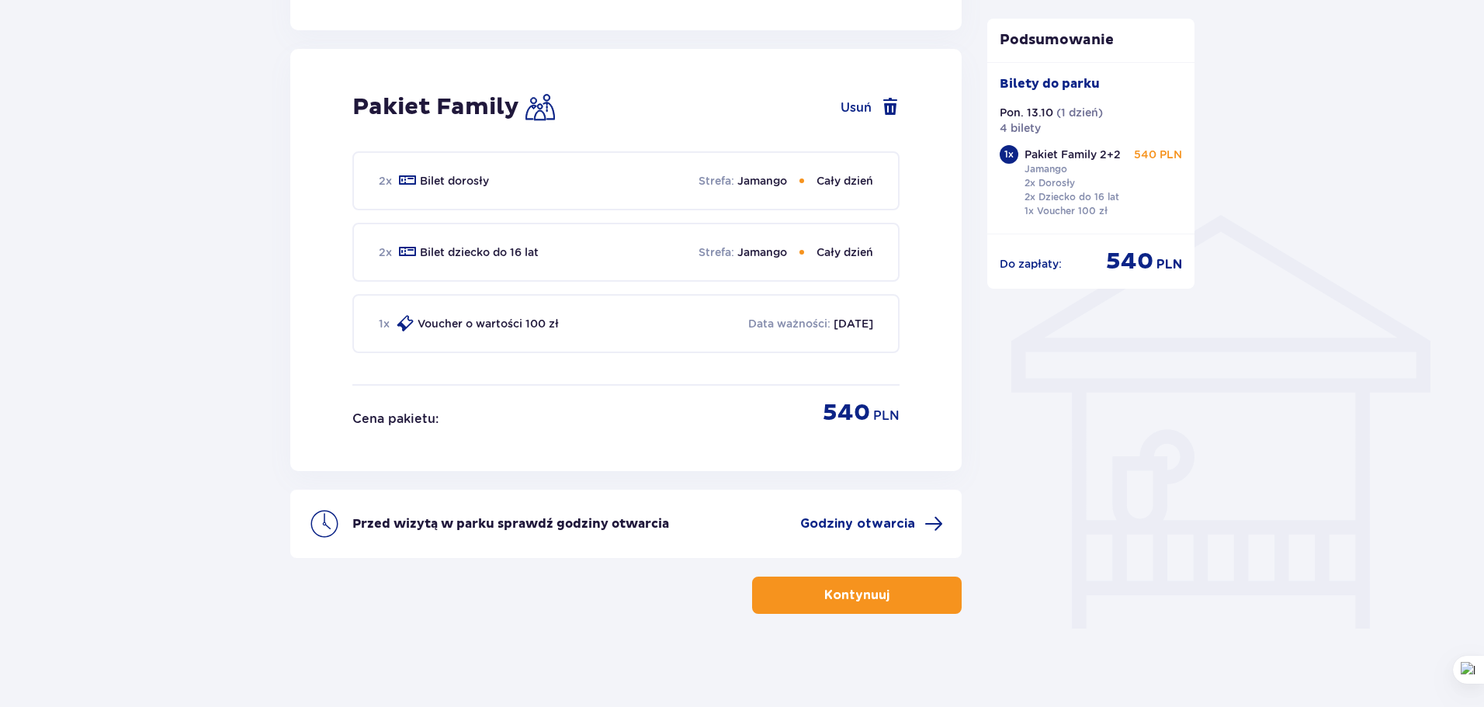
click at [891, 589] on span "button" at bounding box center [892, 595] width 19 height 19
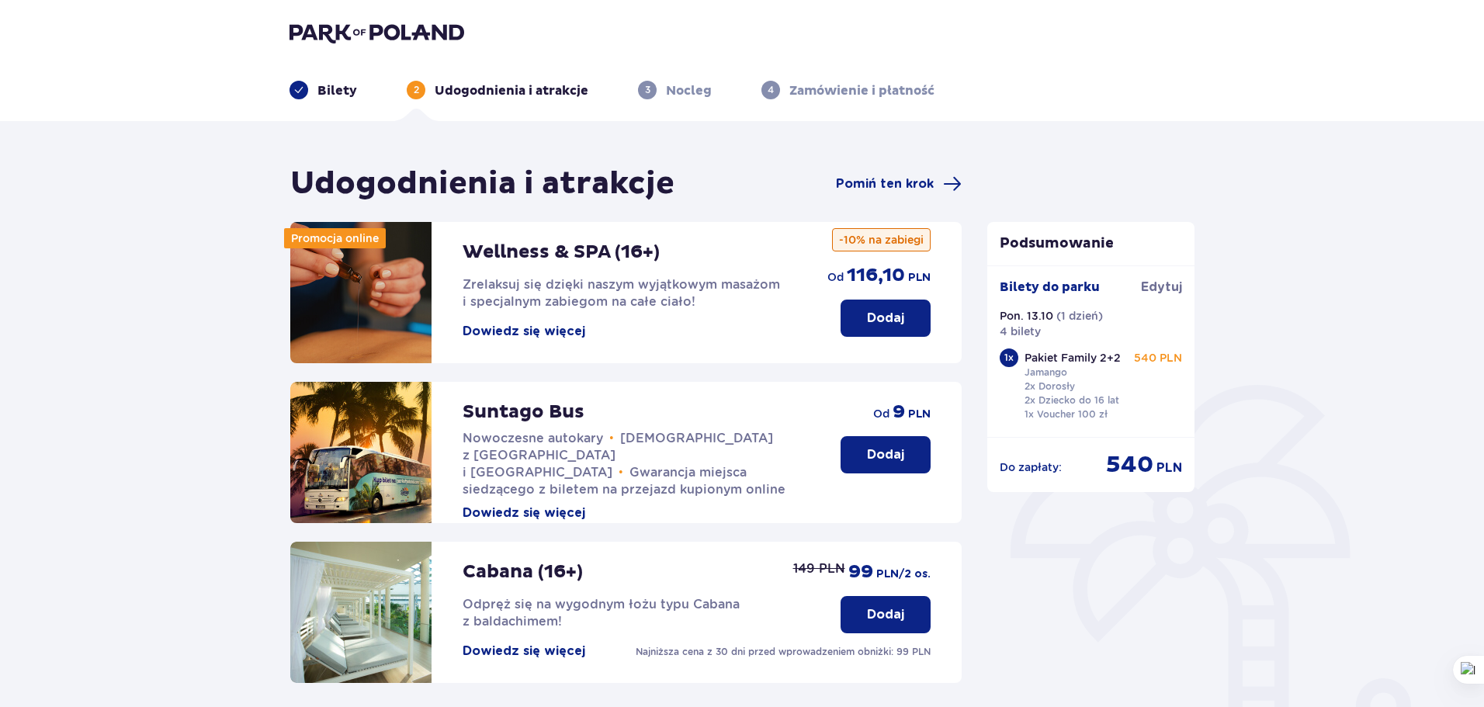
click at [33, 258] on div "Udogodnienia i atrakcje Pomiń ten krok Promocja online Wellness & SPA (16+) Zre…" at bounding box center [742, 586] width 1484 height 931
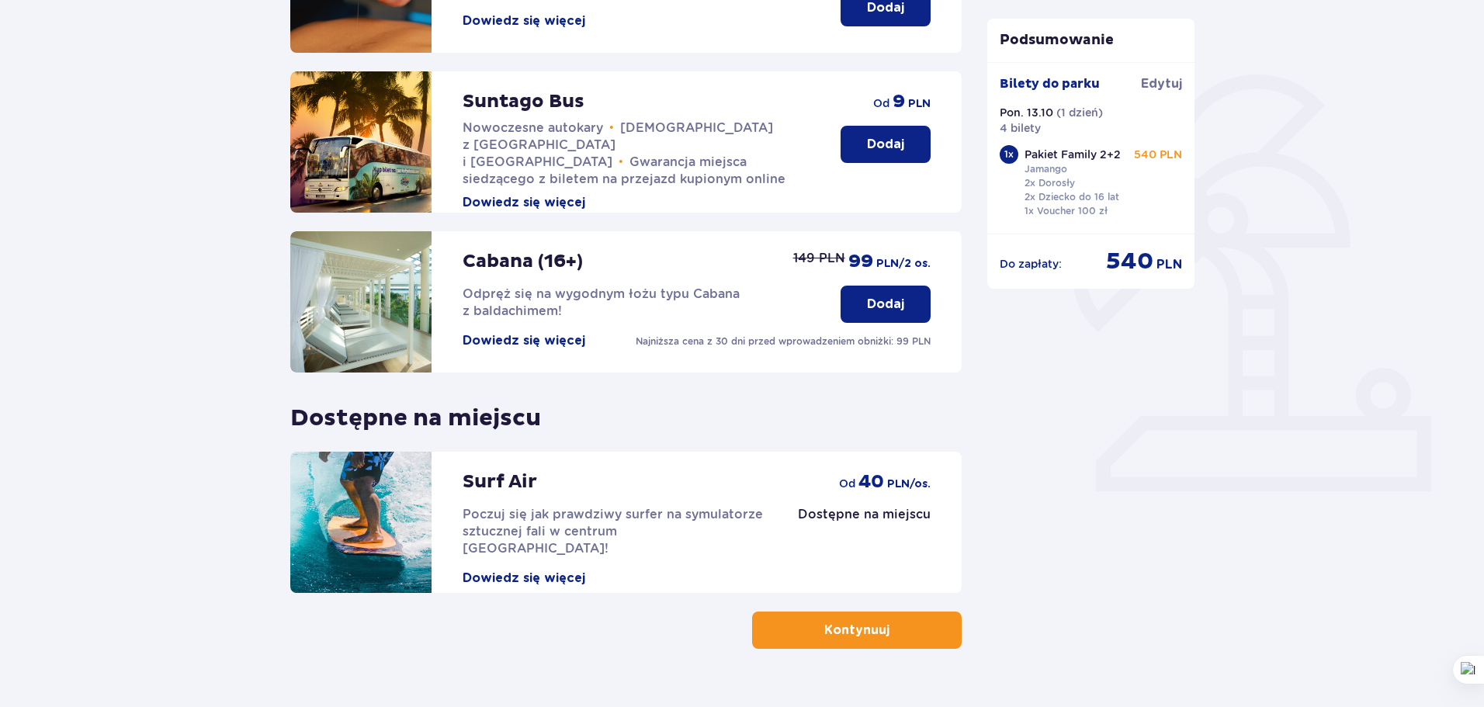
scroll to position [233, 0]
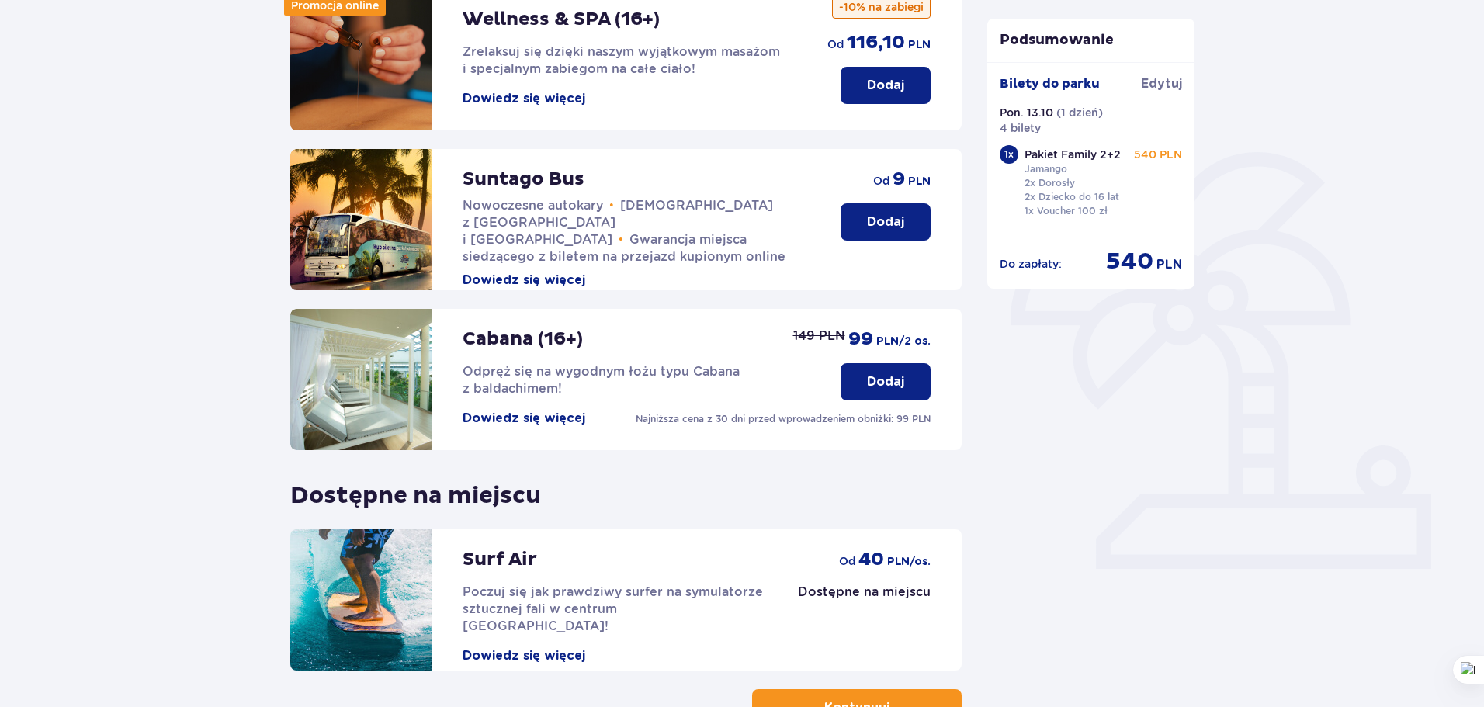
click at [533, 272] on button "Dowiedz się więcej" at bounding box center [524, 280] width 123 height 17
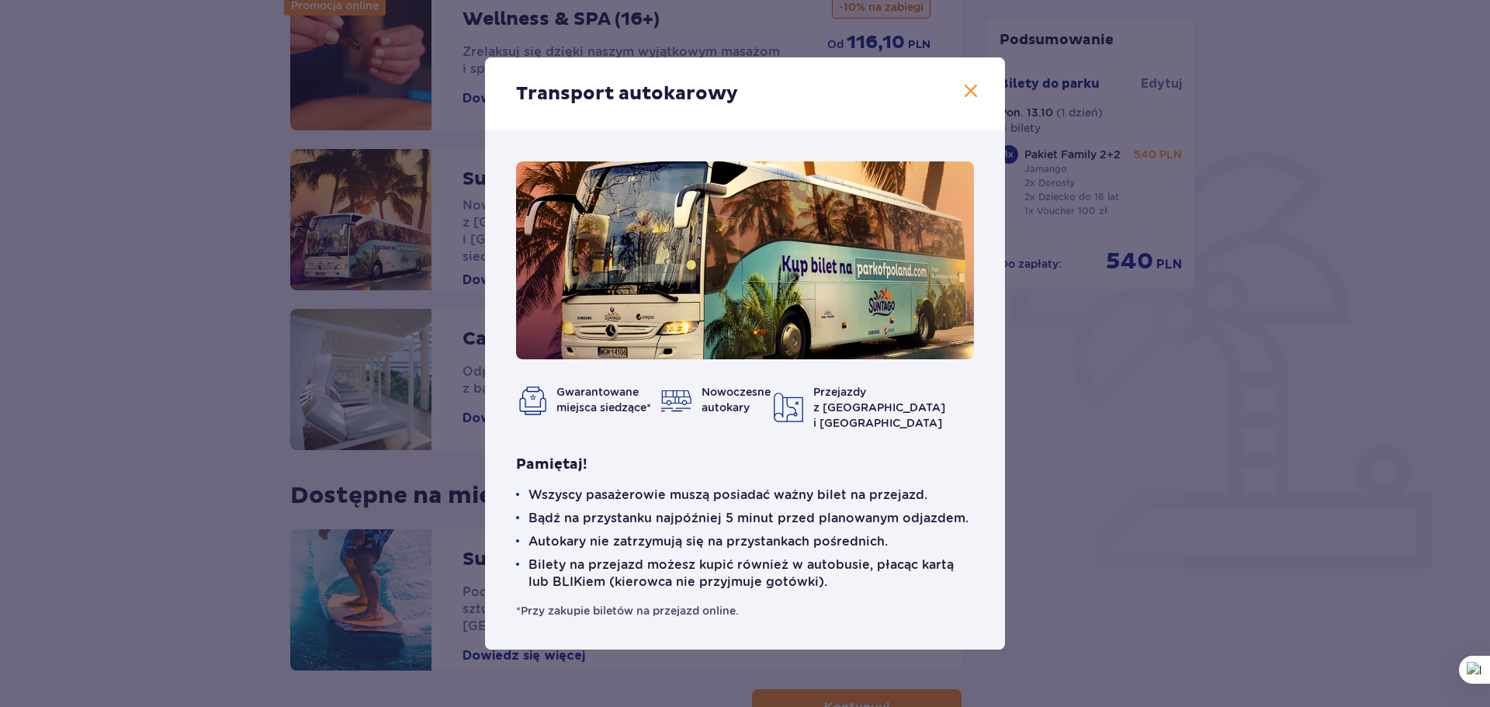
click at [979, 101] on span at bounding box center [971, 91] width 19 height 19
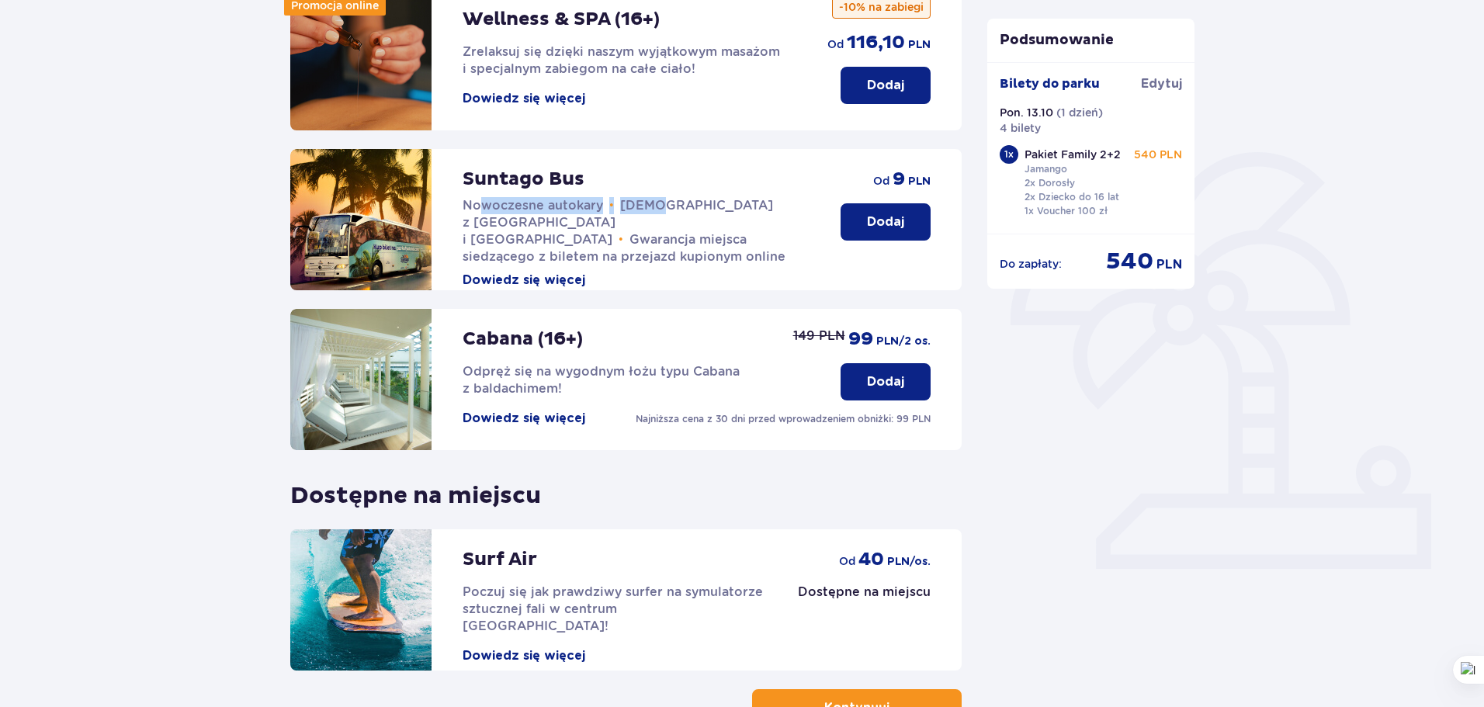
drag, startPoint x: 481, startPoint y: 207, endPoint x: 640, endPoint y: 208, distance: 158.4
click at [650, 203] on p "Nowoczesne autokary • Kursy z Warszawy i Żyrardowa • Gwarancja miejsca siedzące…" at bounding box center [636, 231] width 347 height 68
click at [491, 226] on span "Kursy z Warszawy i Żyrardowa" at bounding box center [618, 222] width 310 height 49
click at [559, 272] on button "Dowiedz się więcej" at bounding box center [524, 280] width 123 height 17
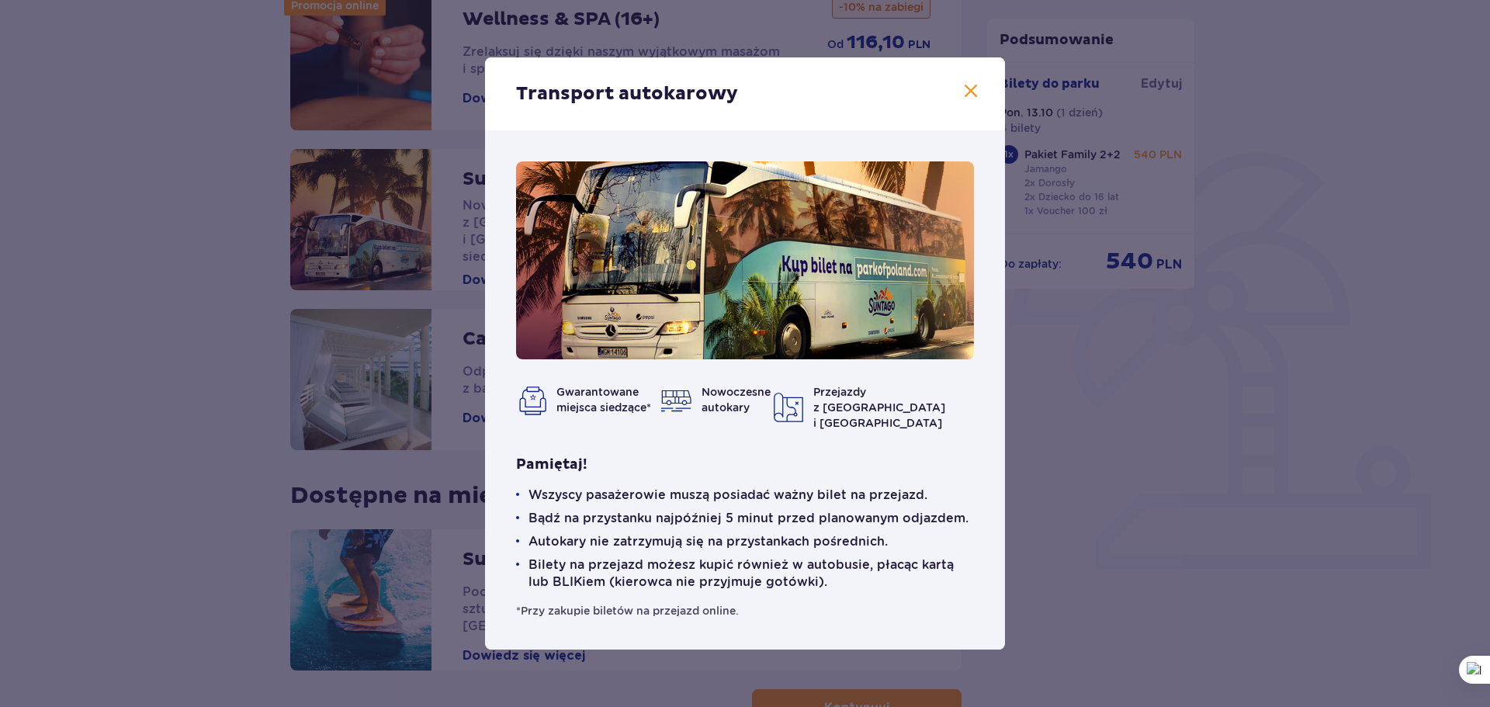
click at [973, 98] on span at bounding box center [971, 91] width 19 height 19
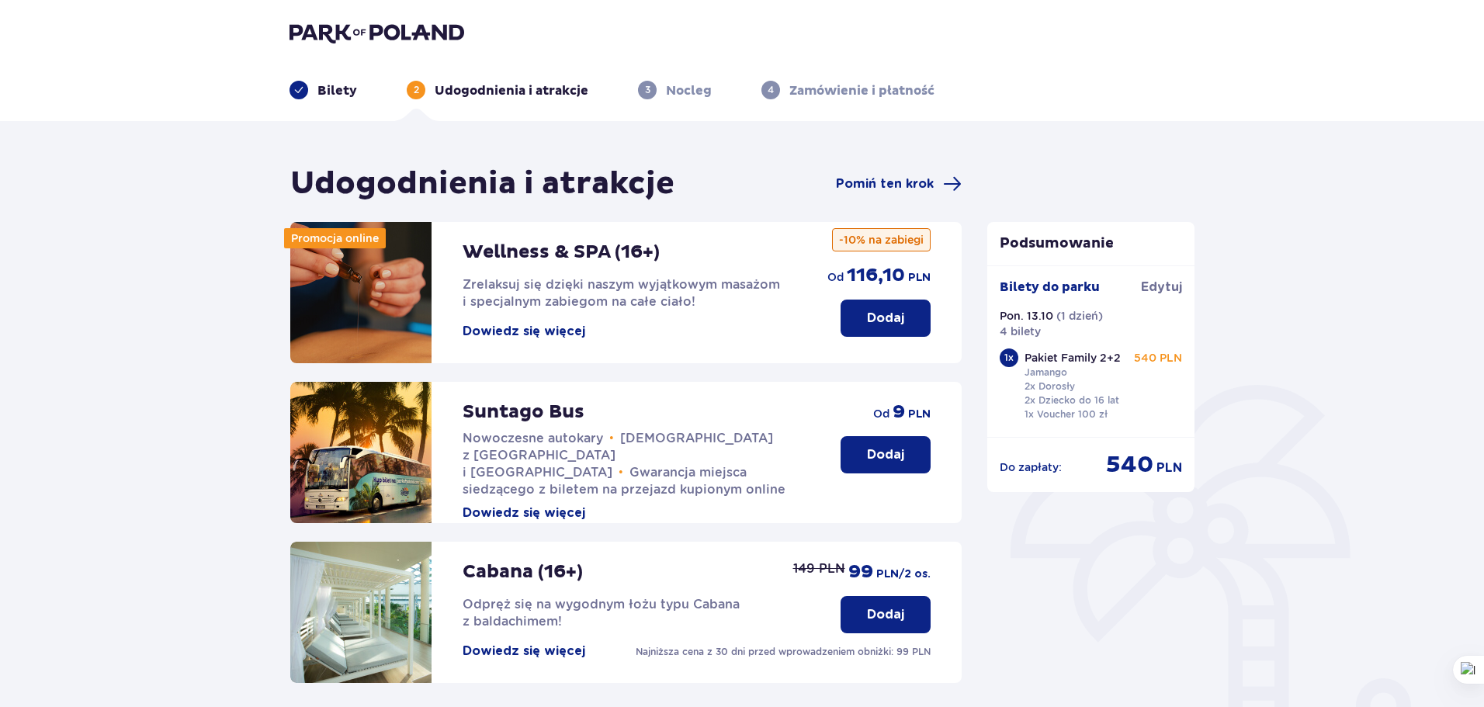
click at [874, 457] on p "Dodaj" at bounding box center [885, 454] width 37 height 17
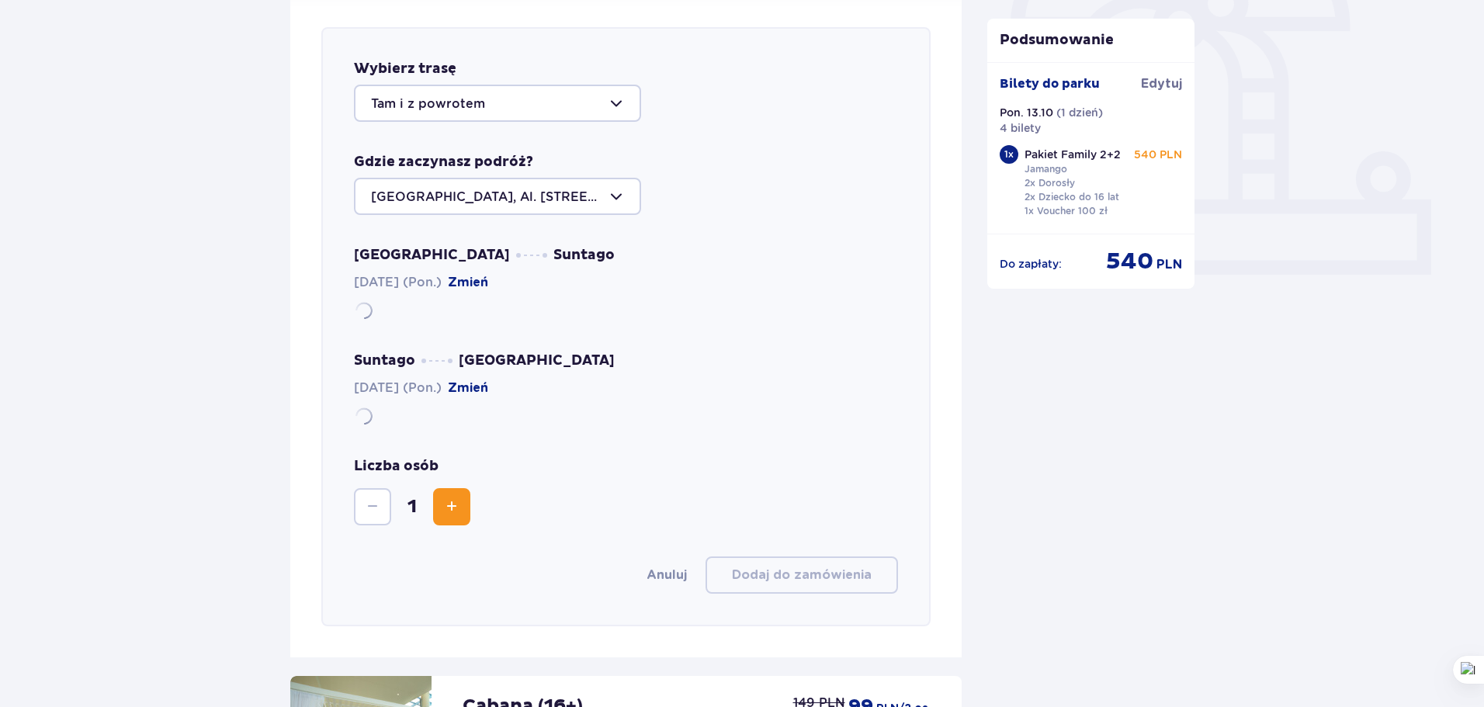
scroll to position [536, 0]
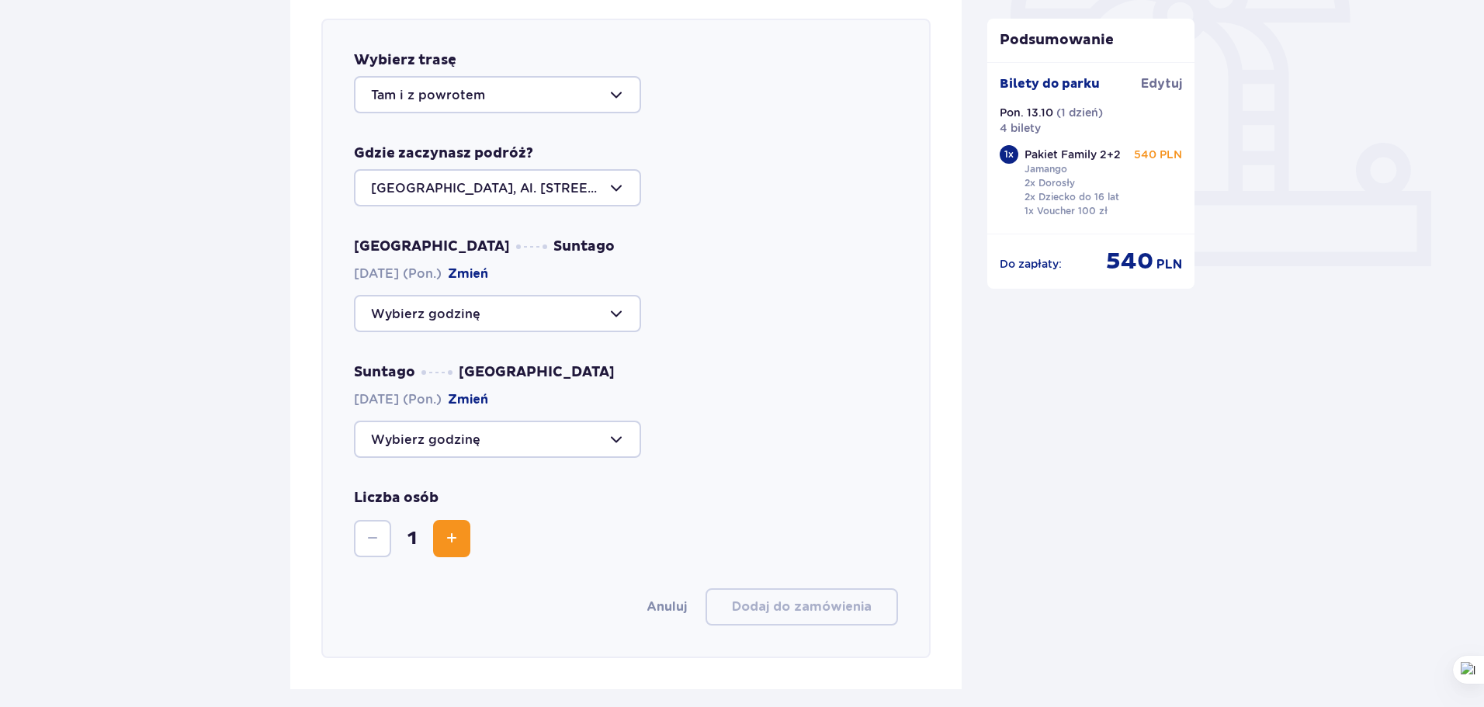
click at [625, 92] on div at bounding box center [497, 94] width 287 height 37
click at [478, 138] on p "Tam i z powrotem" at bounding box center [428, 142] width 114 height 17
click at [490, 190] on div at bounding box center [497, 187] width 287 height 37
click at [543, 232] on p "Warszawa, Al. Jerozolimskie 56" at bounding box center [497, 244] width 253 height 34
click at [463, 439] on div at bounding box center [497, 439] width 287 height 37
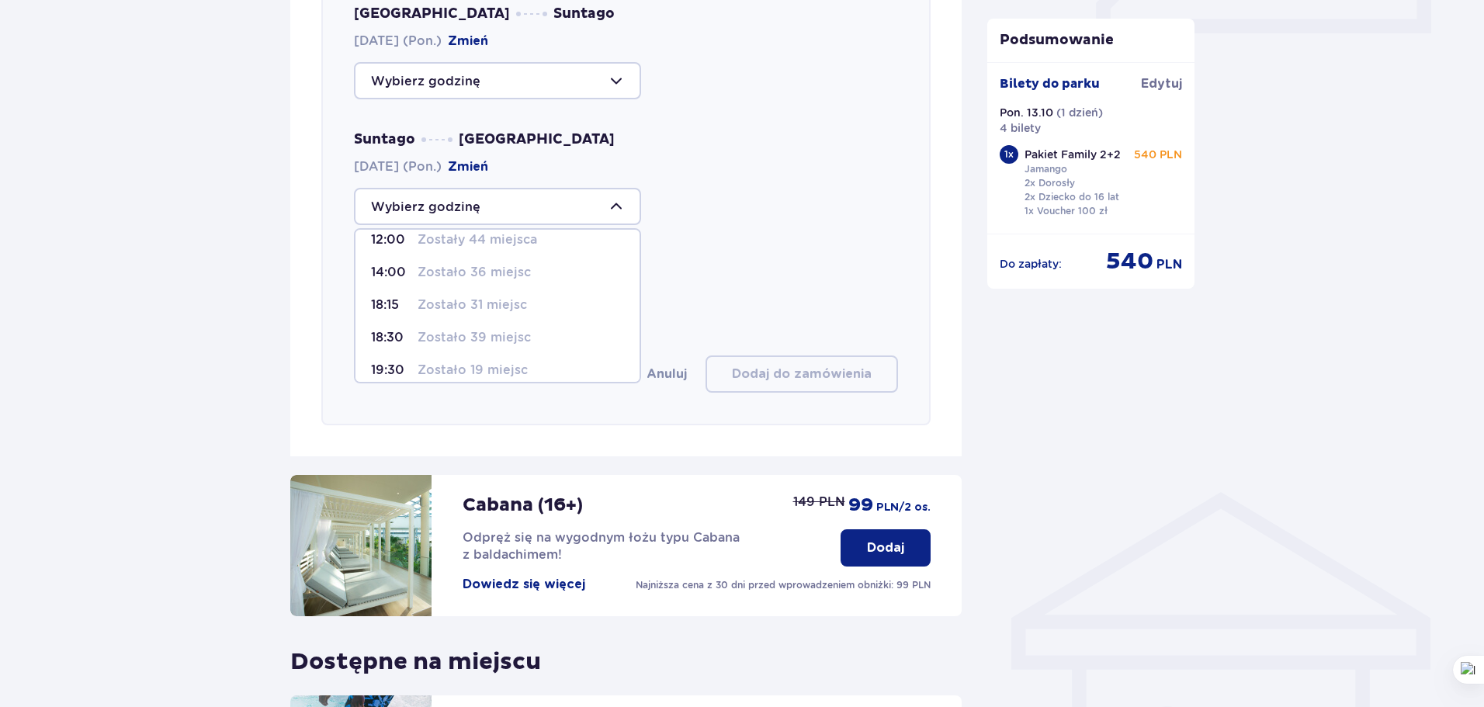
scroll to position [92, 0]
click at [408, 290] on p "19:30" at bounding box center [391, 292] width 40 height 17
type input "19:30"
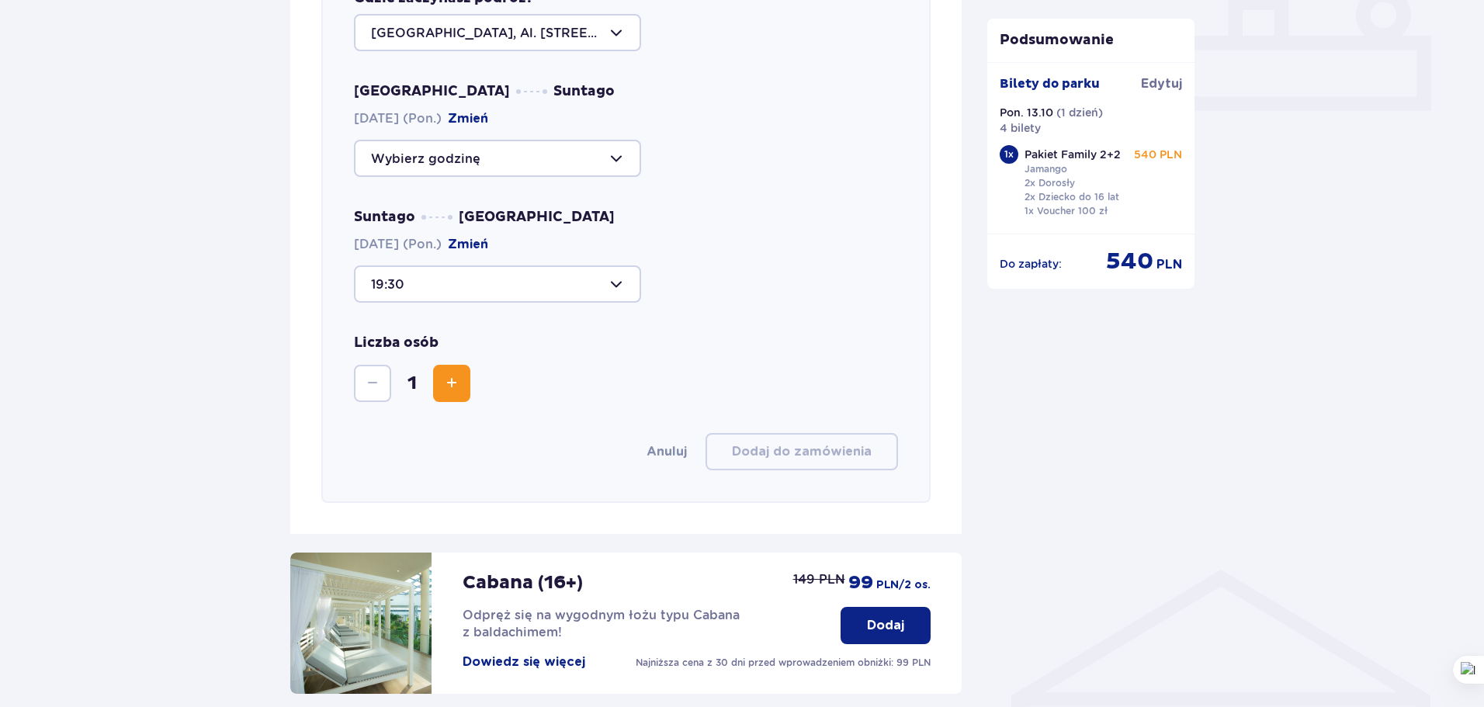
click at [483, 150] on div at bounding box center [497, 158] width 287 height 37
click at [458, 270] on p "Zostało 18 miejsc" at bounding box center [472, 270] width 109 height 17
type input "10:00"
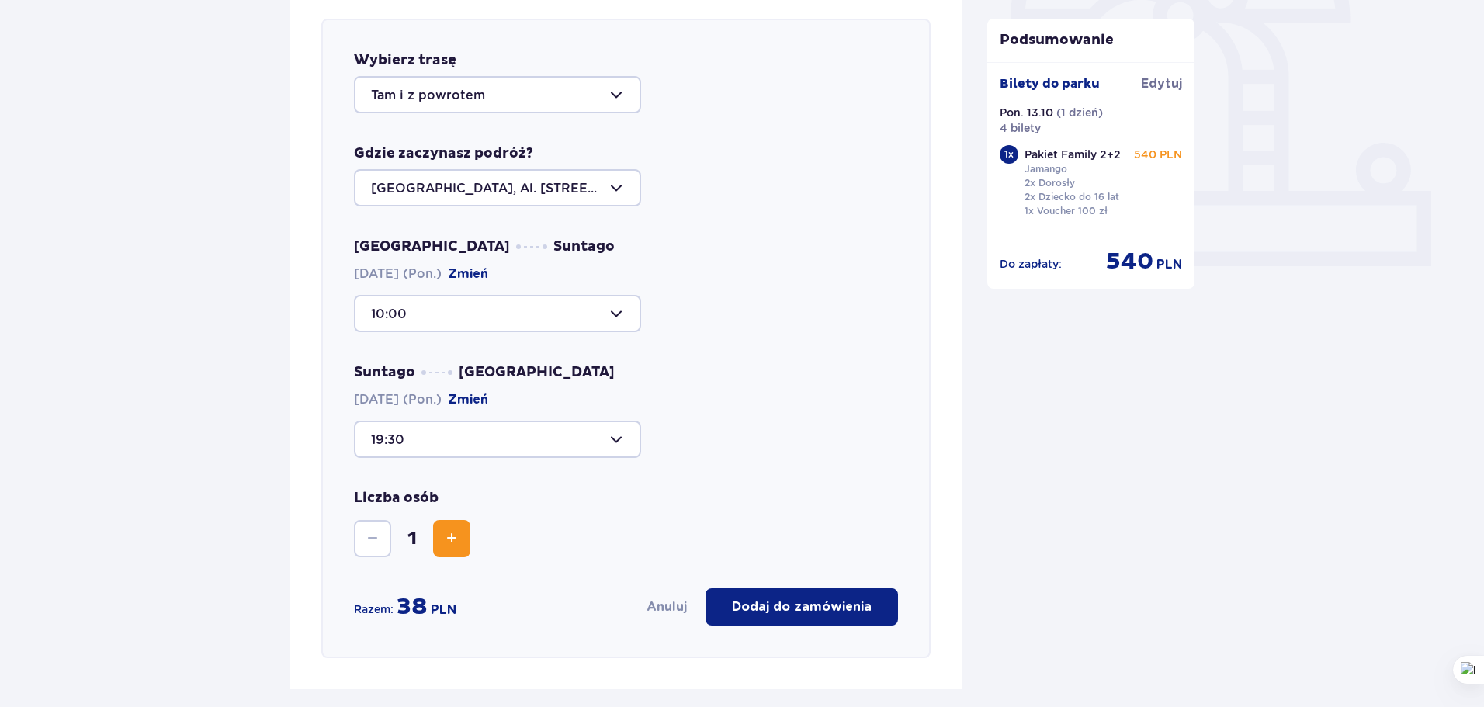
scroll to position [613, 0]
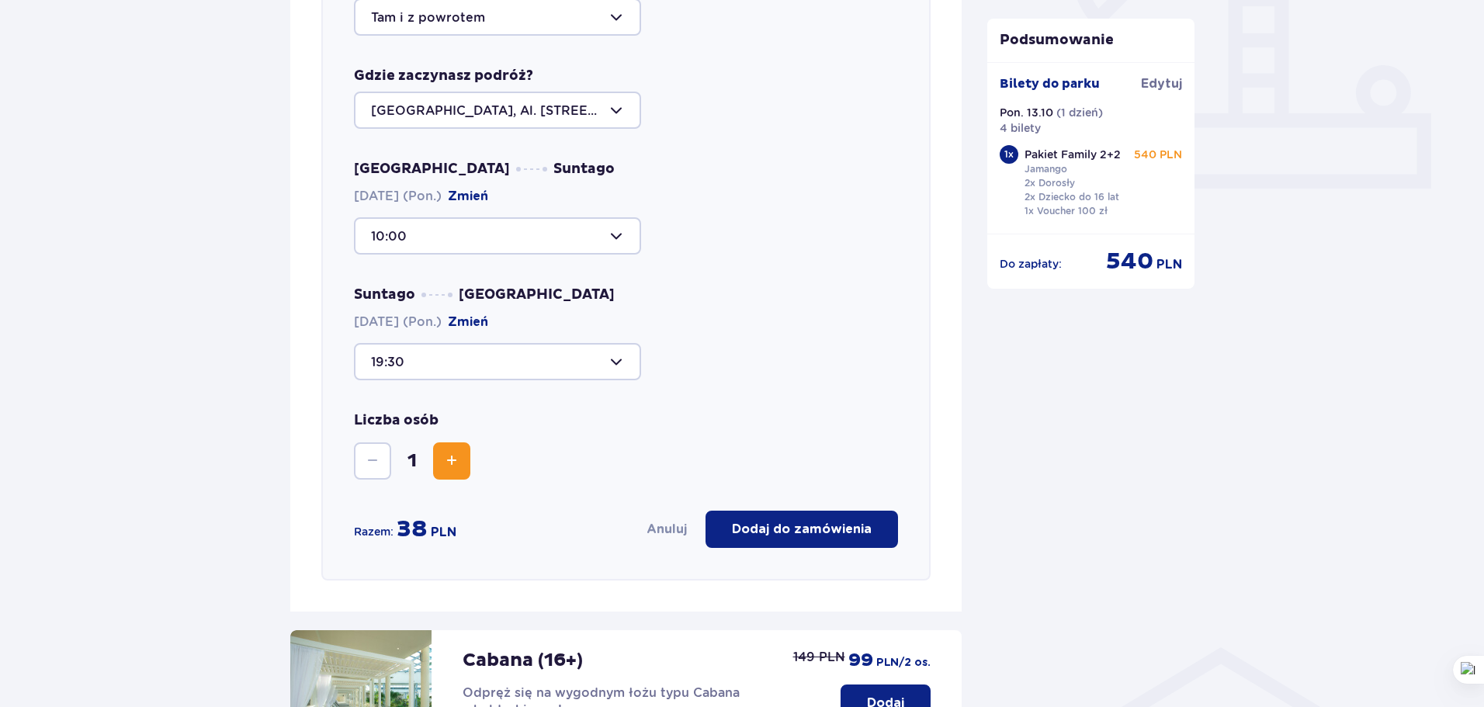
click at [803, 529] on p "Dodaj do zamówienia" at bounding box center [802, 529] width 140 height 17
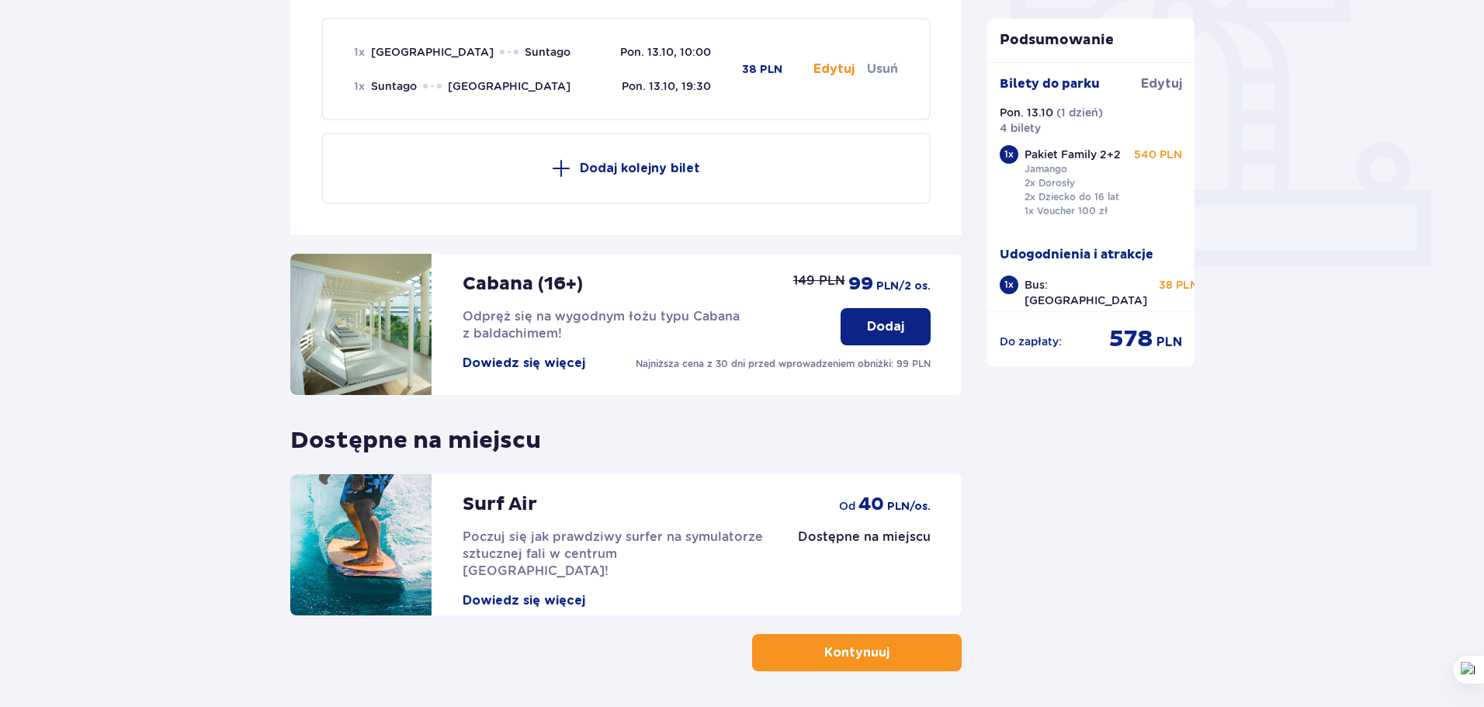
scroll to position [536, 0]
click at [914, 656] on button "Kontynuuj" at bounding box center [857, 653] width 210 height 37
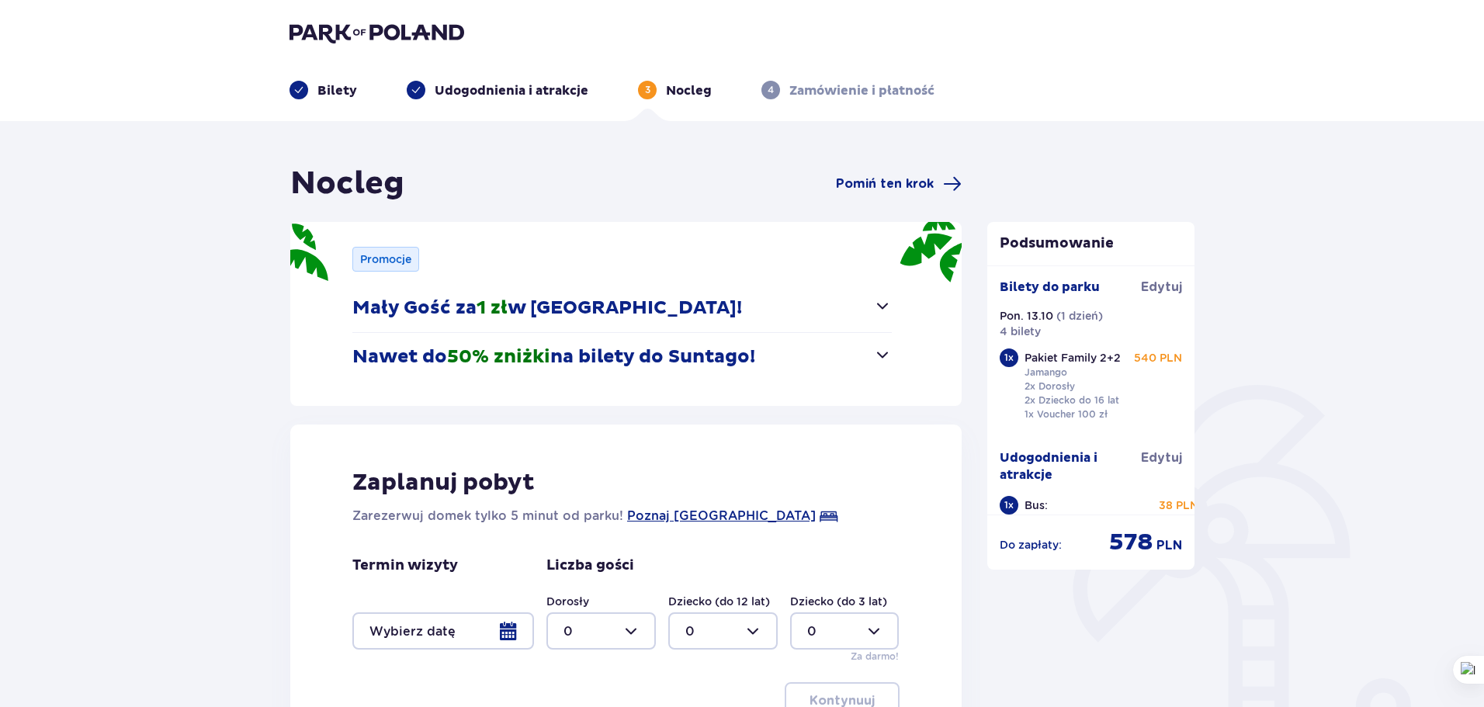
scroll to position [155, 0]
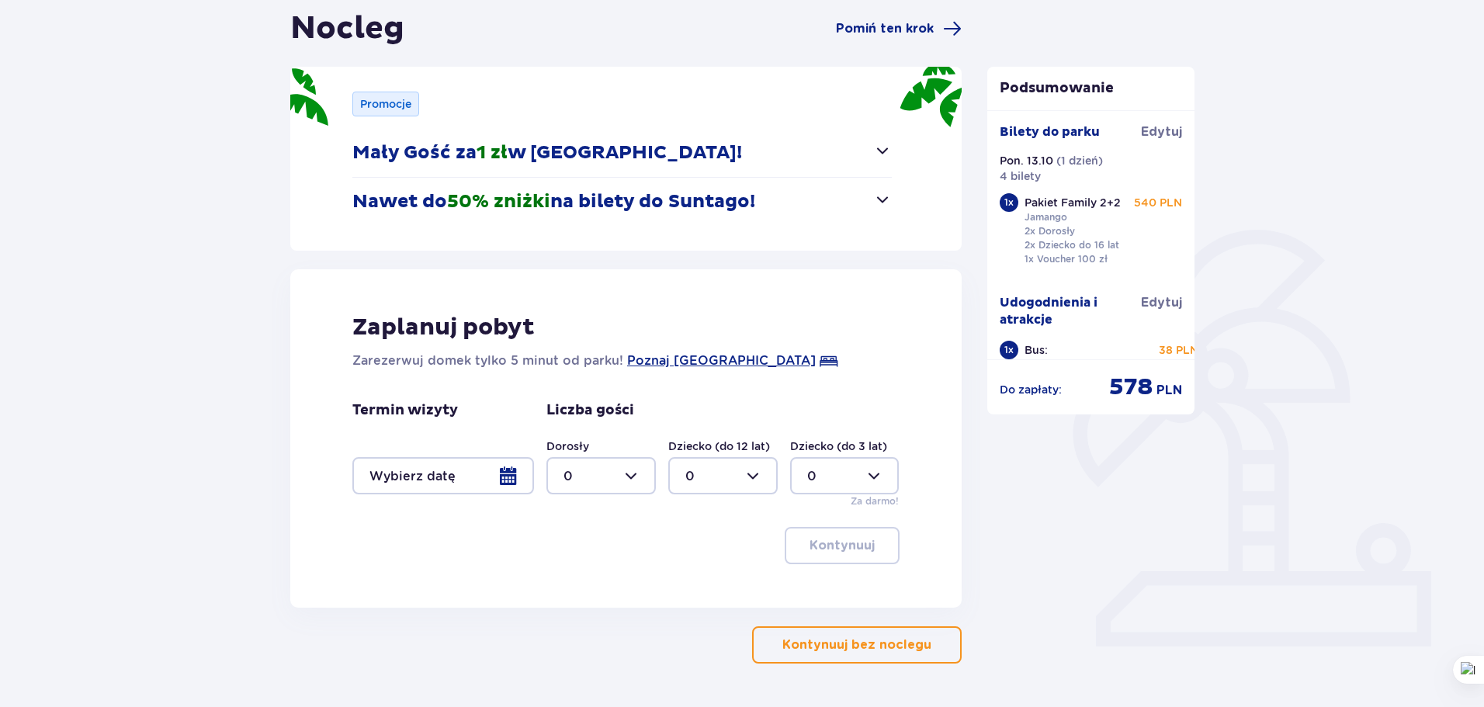
click at [517, 487] on div at bounding box center [443, 475] width 182 height 37
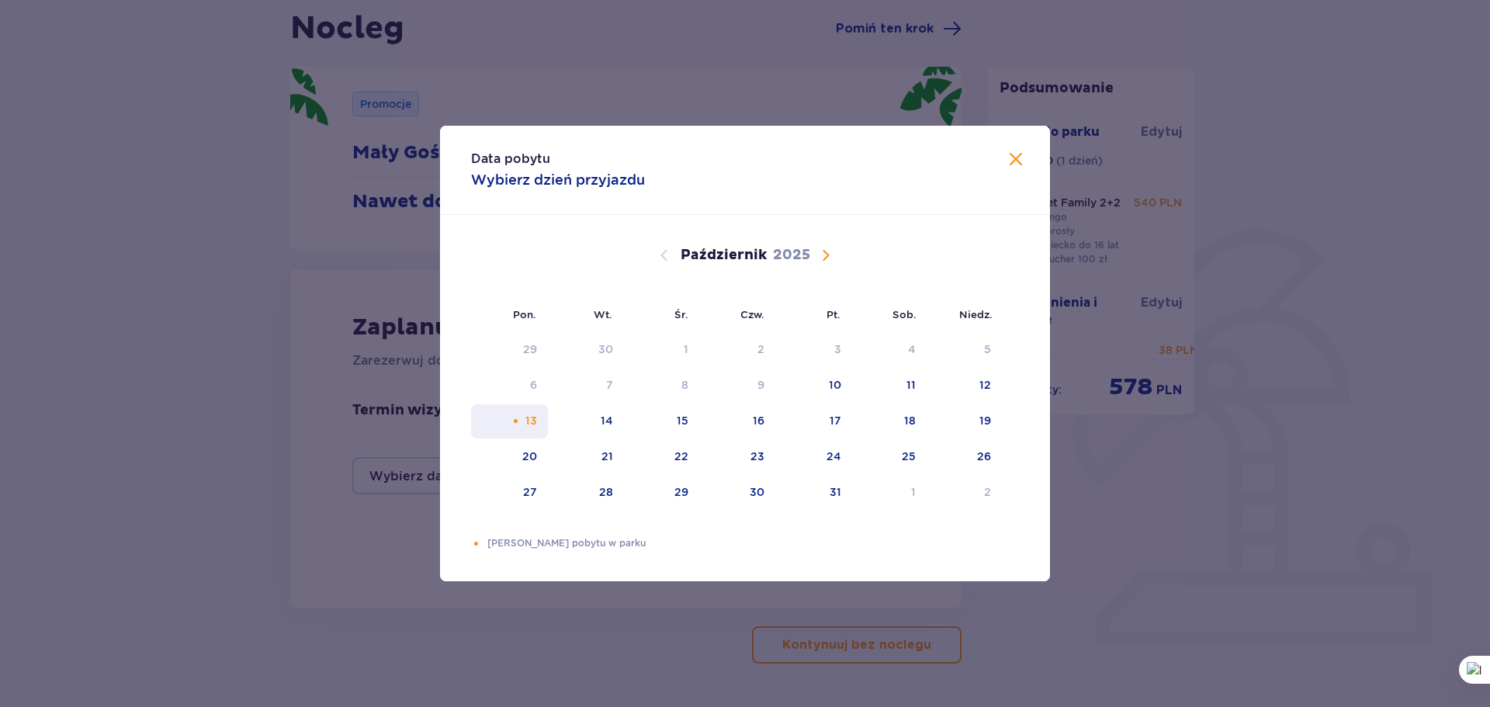
click at [538, 422] on div "13" at bounding box center [509, 421] width 77 height 34
click at [616, 420] on div "14" at bounding box center [586, 421] width 77 height 34
type input "13.10.25 - 14.10.25"
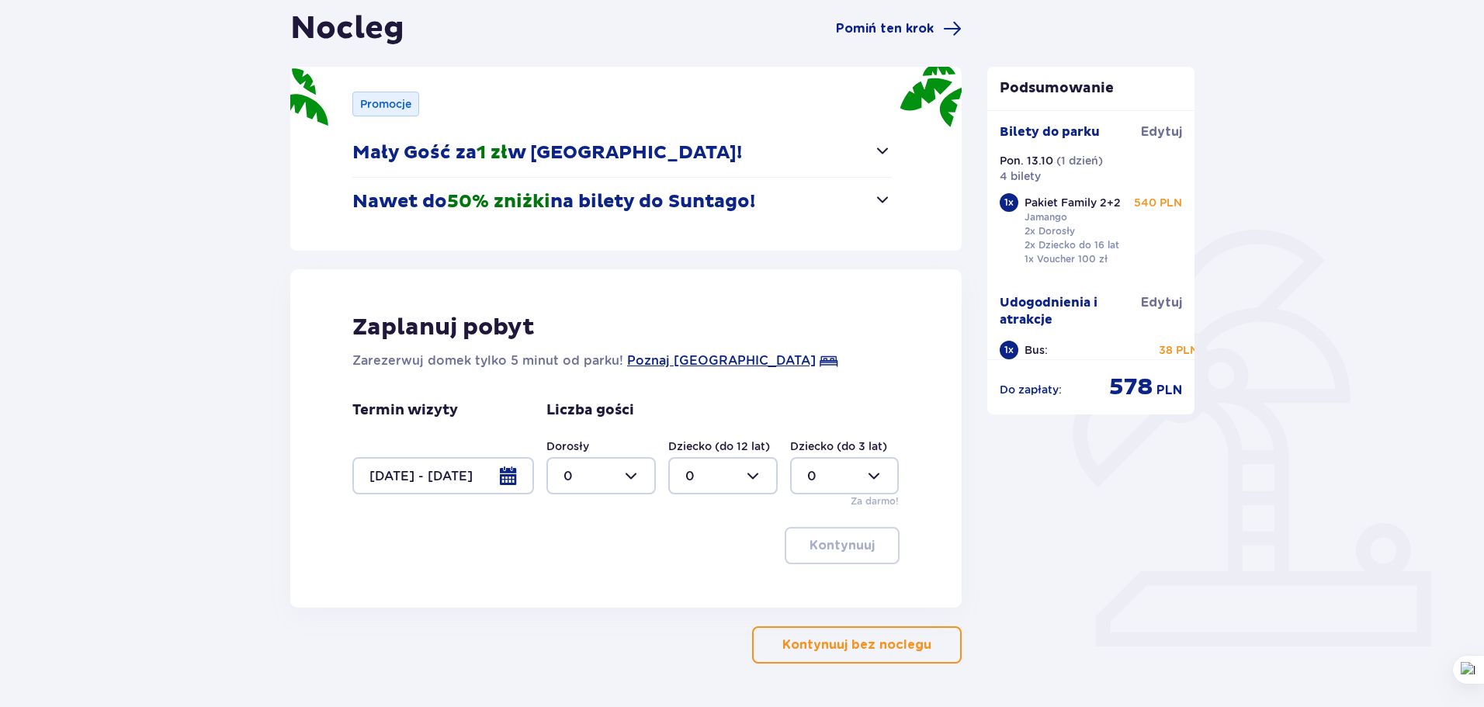
click at [622, 473] on div at bounding box center [600, 475] width 109 height 37
click at [578, 612] on span "3" at bounding box center [601, 621] width 106 height 33
type input "3"
click at [723, 484] on div at bounding box center [722, 475] width 109 height 37
click at [707, 550] on div "1" at bounding box center [722, 555] width 75 height 17
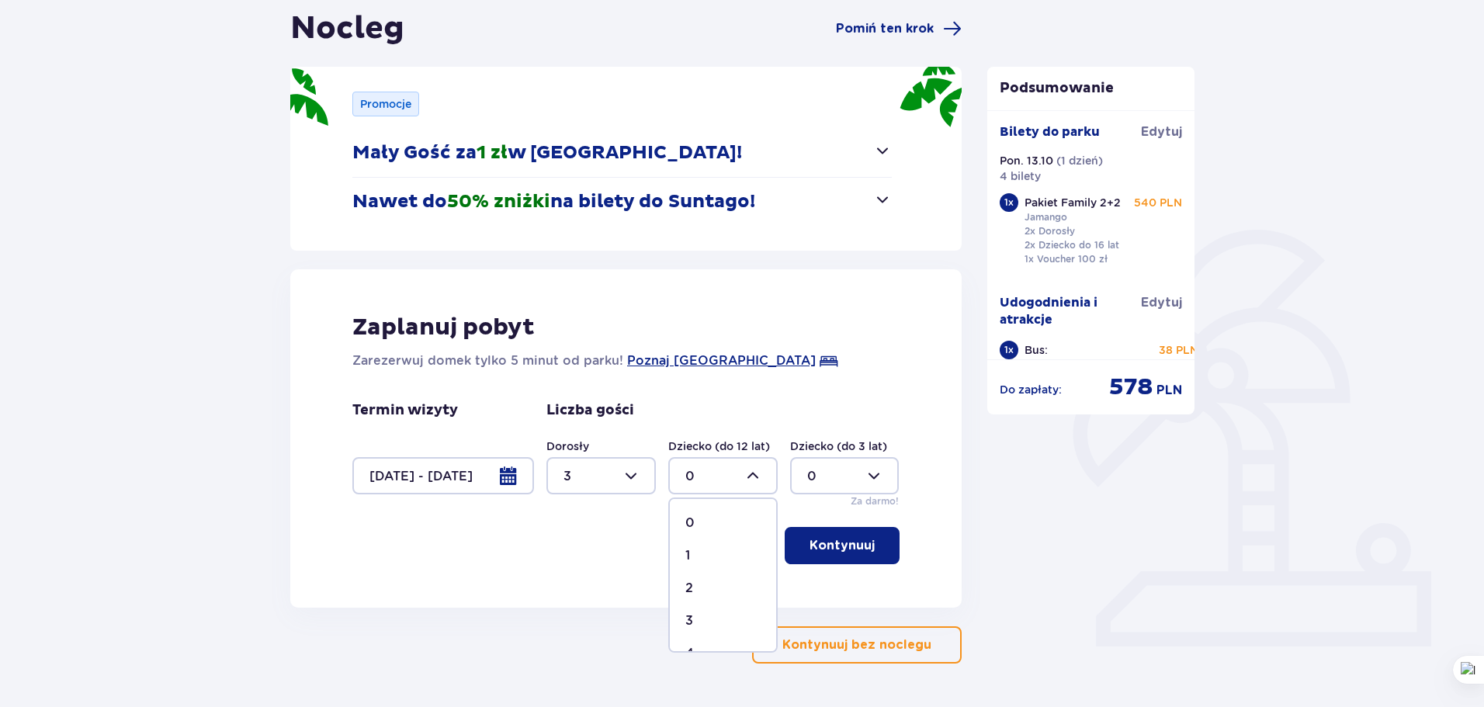
type input "1"
click at [874, 545] on span "button" at bounding box center [878, 545] width 19 height 19
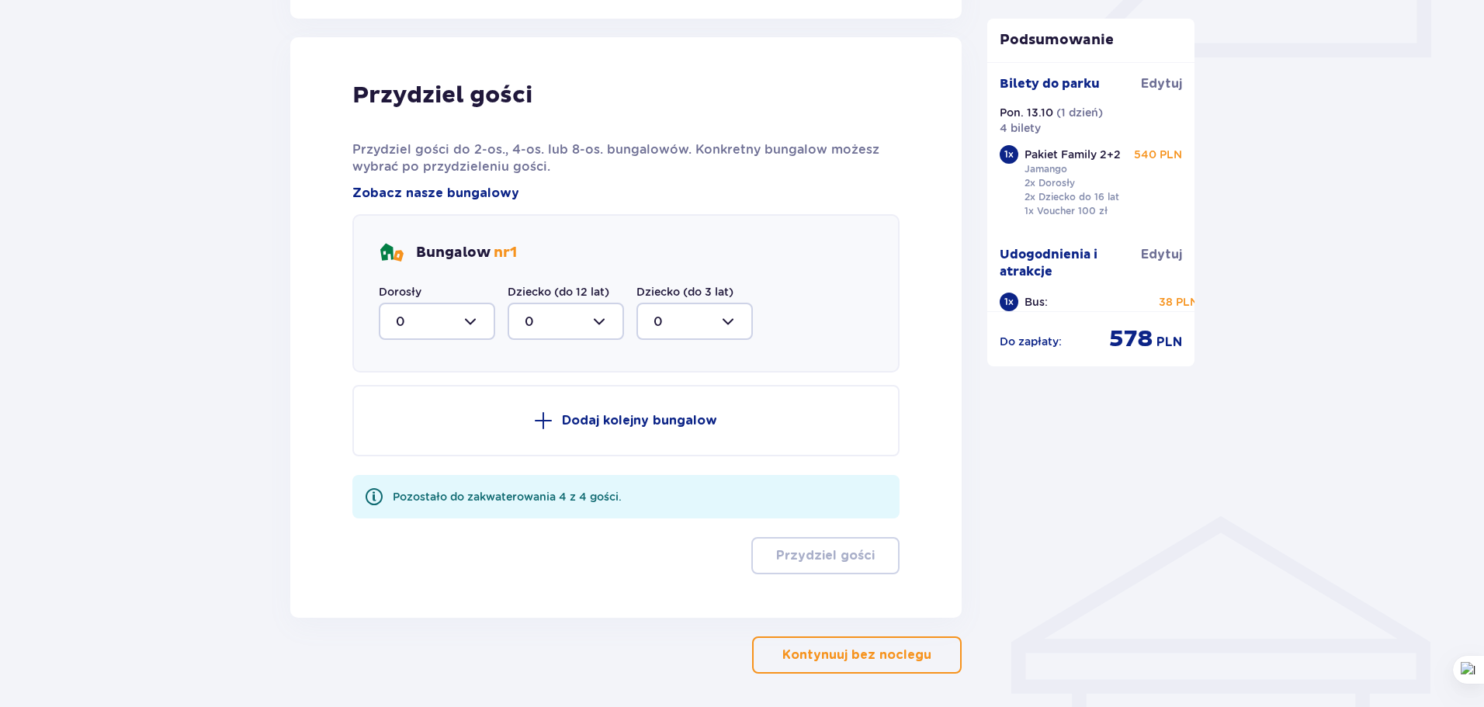
scroll to position [763, 0]
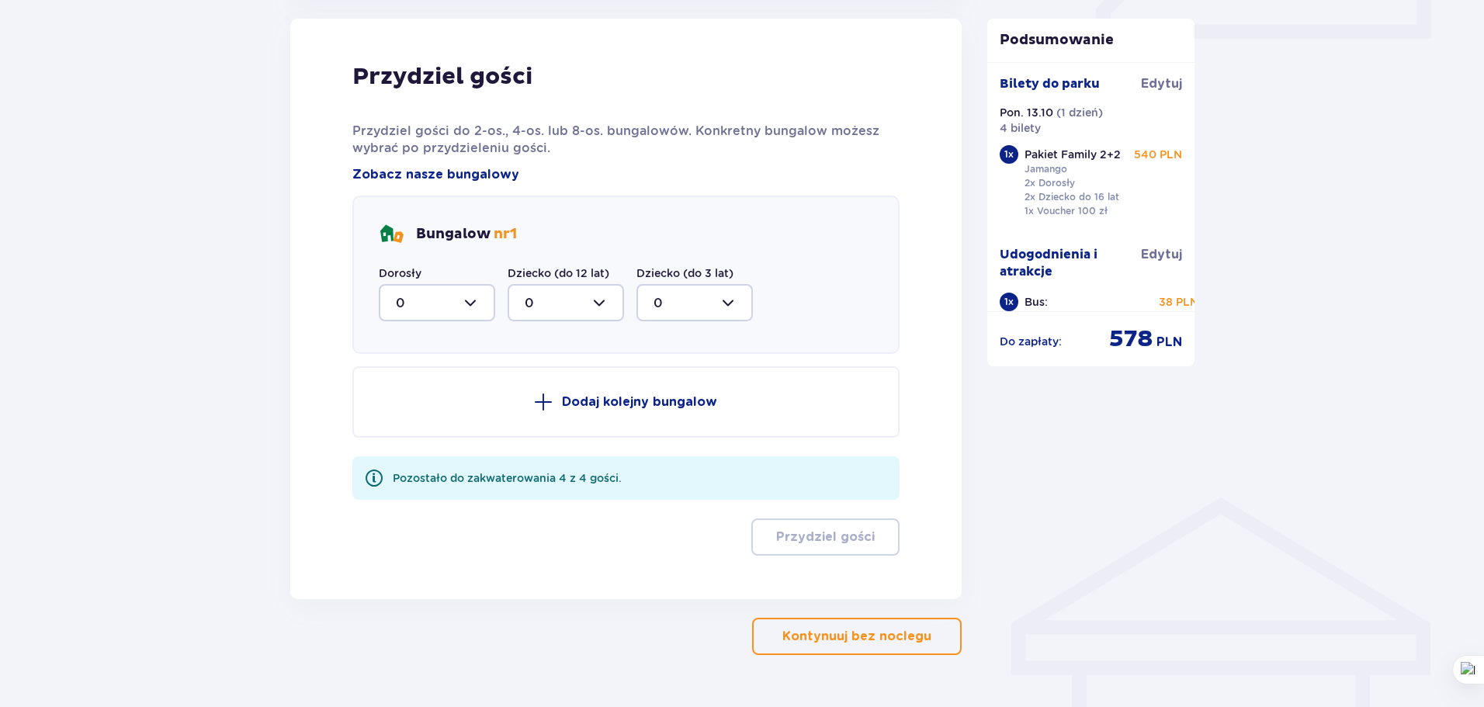
click at [477, 310] on div at bounding box center [437, 302] width 116 height 37
click at [556, 169] on div "Przydziel gości Przydziel gości do 2-os., 4-os. lub 8-os. bungalowów. Konkretny…" at bounding box center [625, 309] width 547 height 494
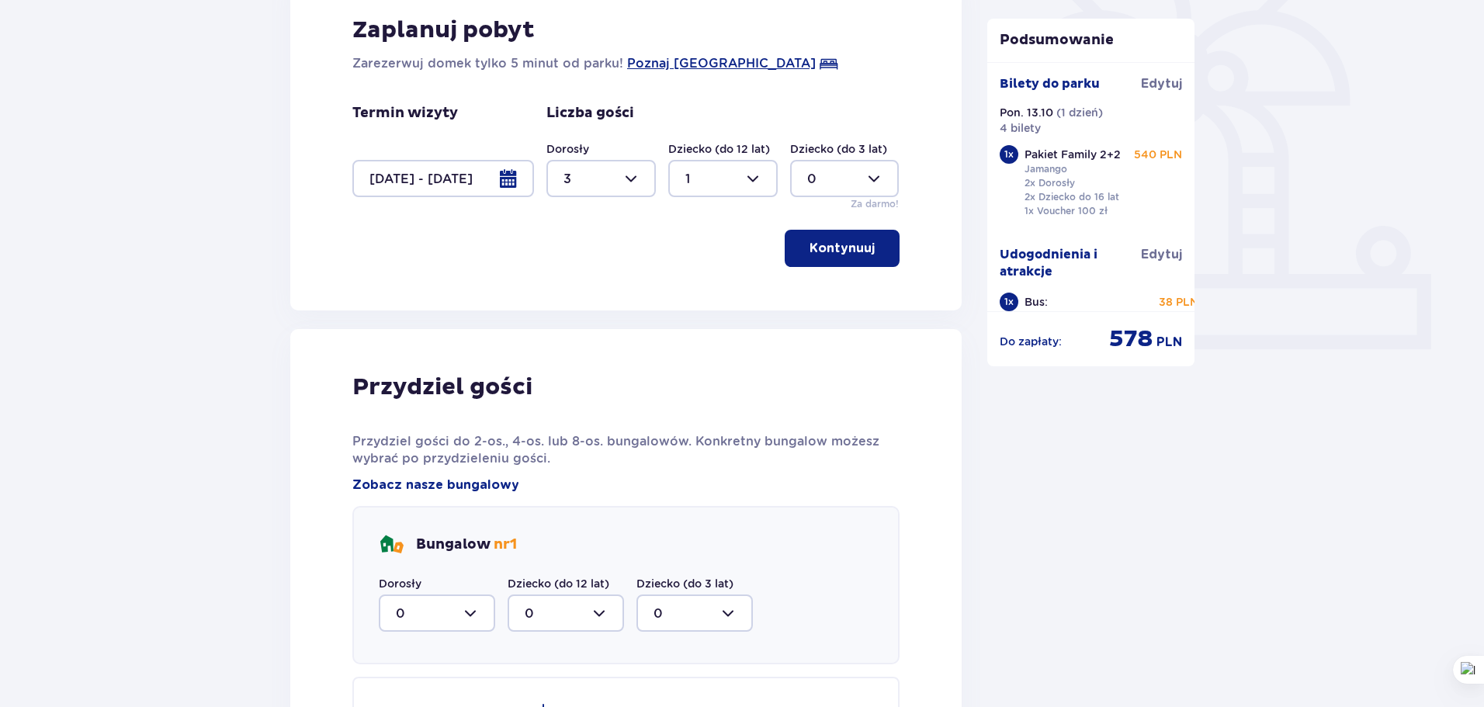
scroll to position [297, 0]
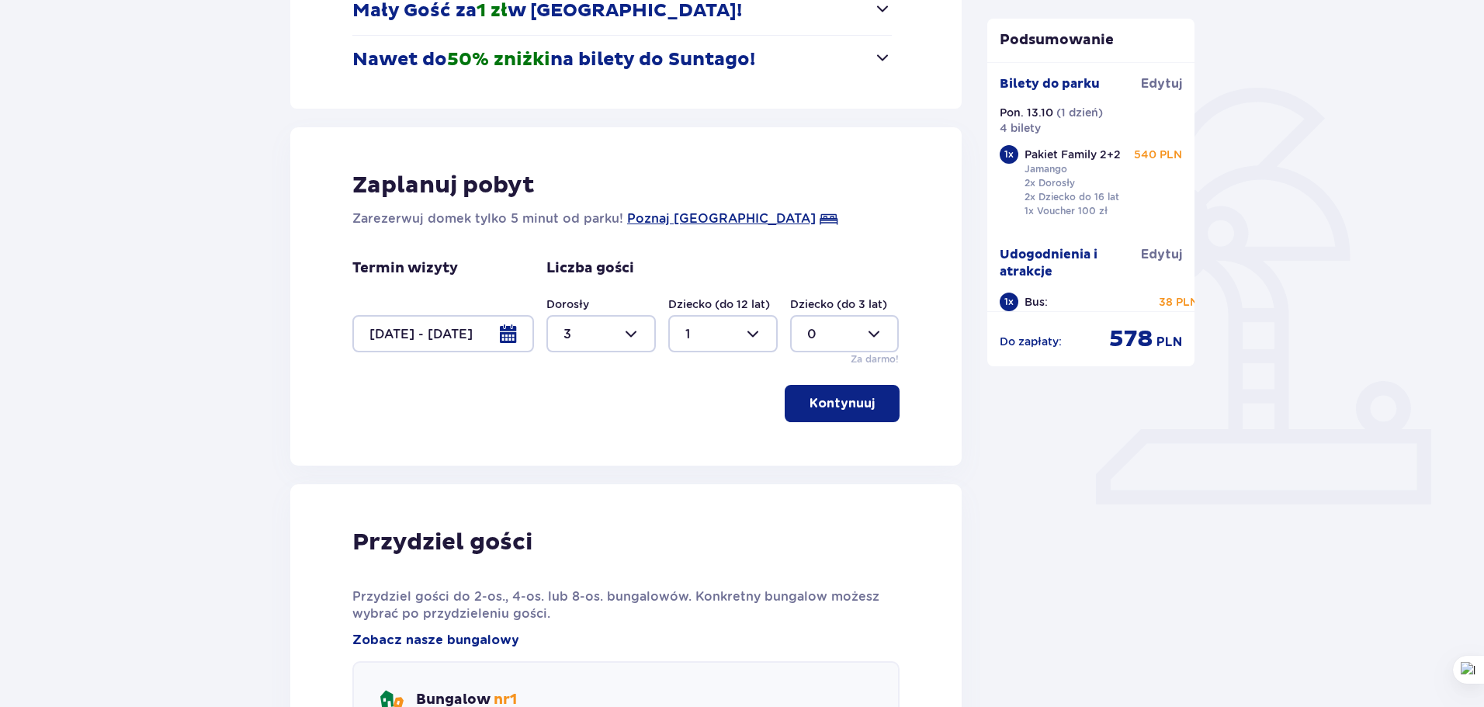
click at [841, 406] on p "Kontynuuj" at bounding box center [842, 403] width 65 height 17
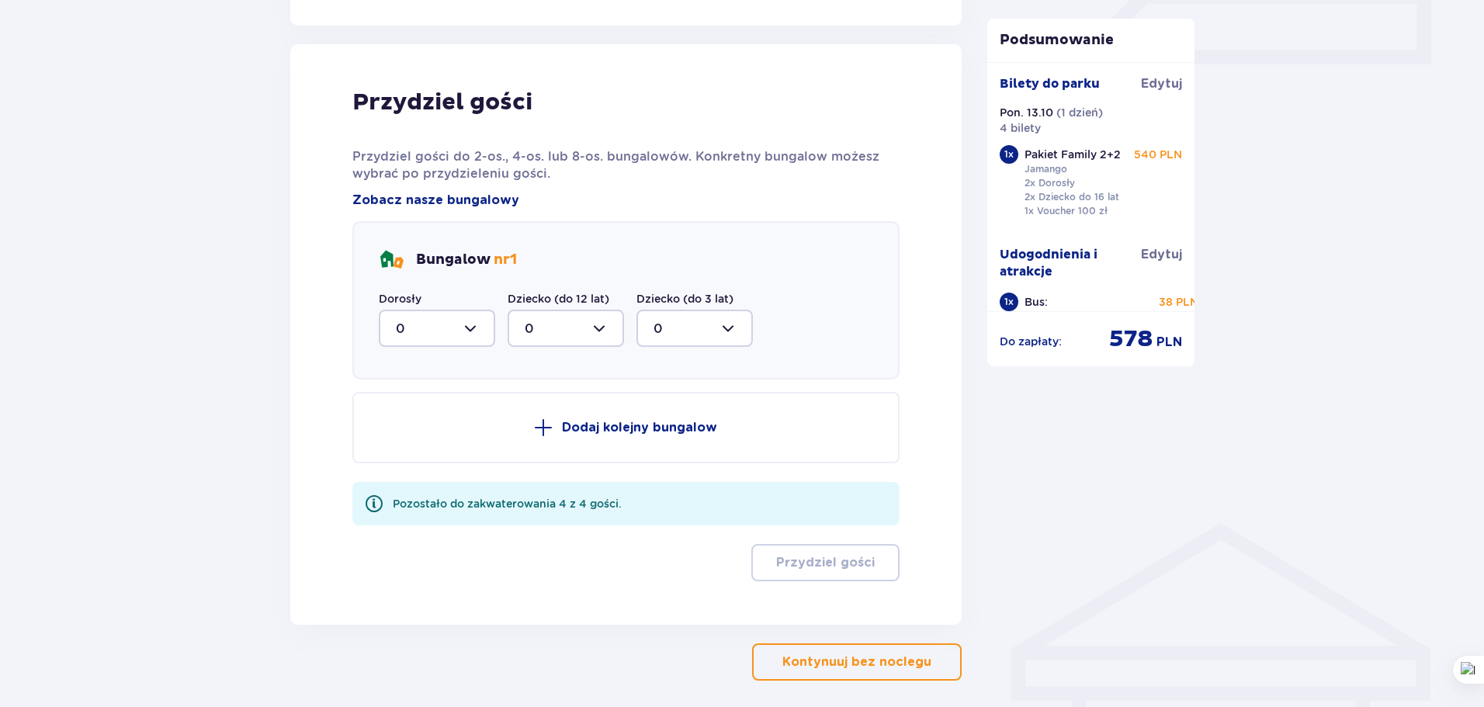
scroll to position [763, 0]
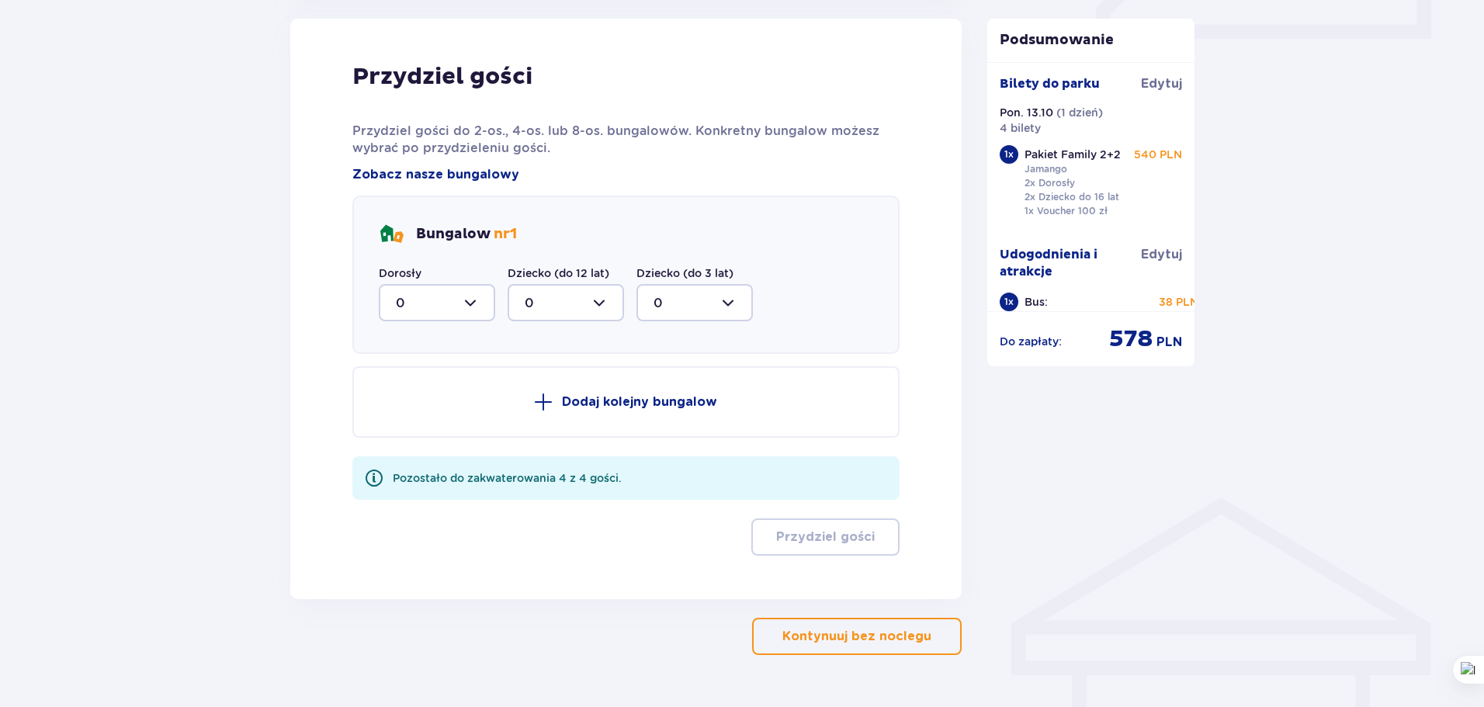
click at [480, 300] on div at bounding box center [437, 302] width 116 height 37
click at [405, 439] on span "3" at bounding box center [436, 448] width 113 height 33
type input "3"
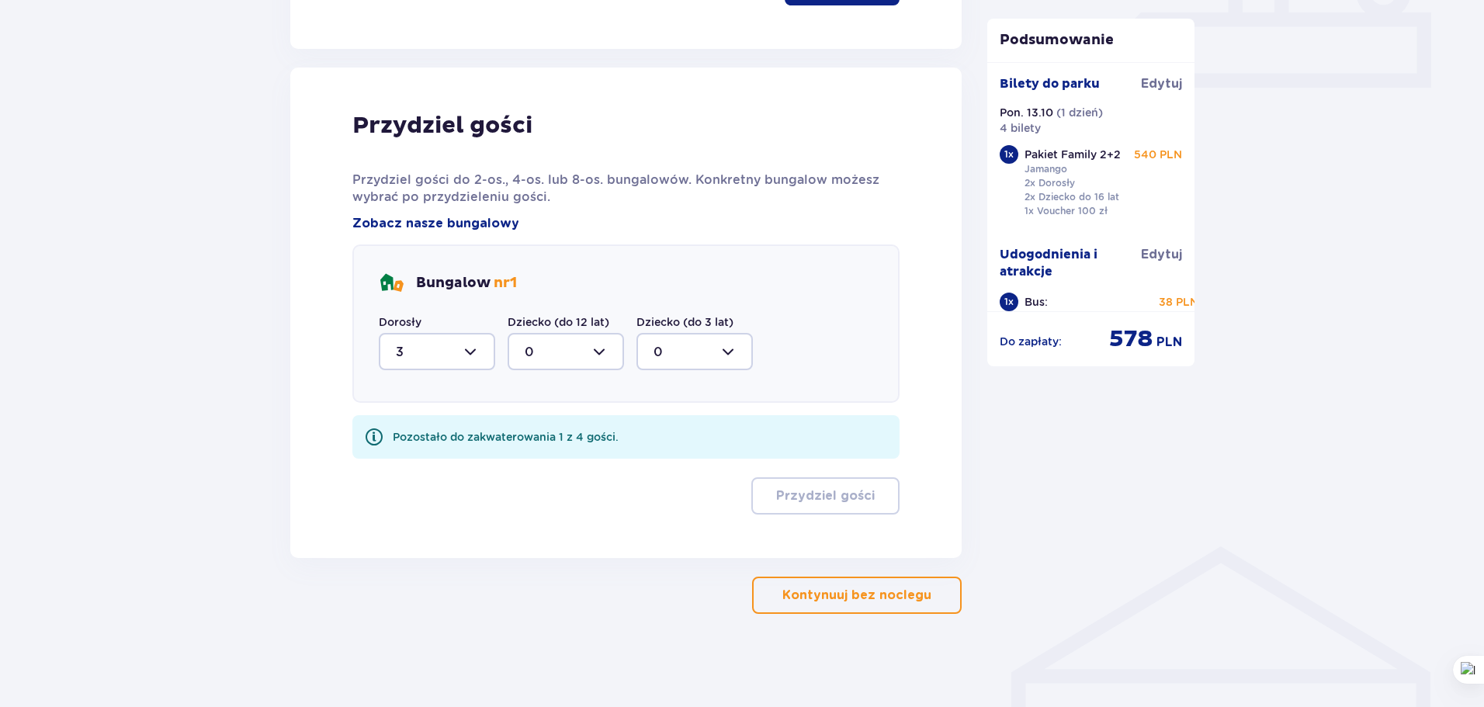
click at [597, 352] on div at bounding box center [566, 351] width 116 height 37
click at [543, 427] on div "1" at bounding box center [566, 431] width 82 height 17
type input "1"
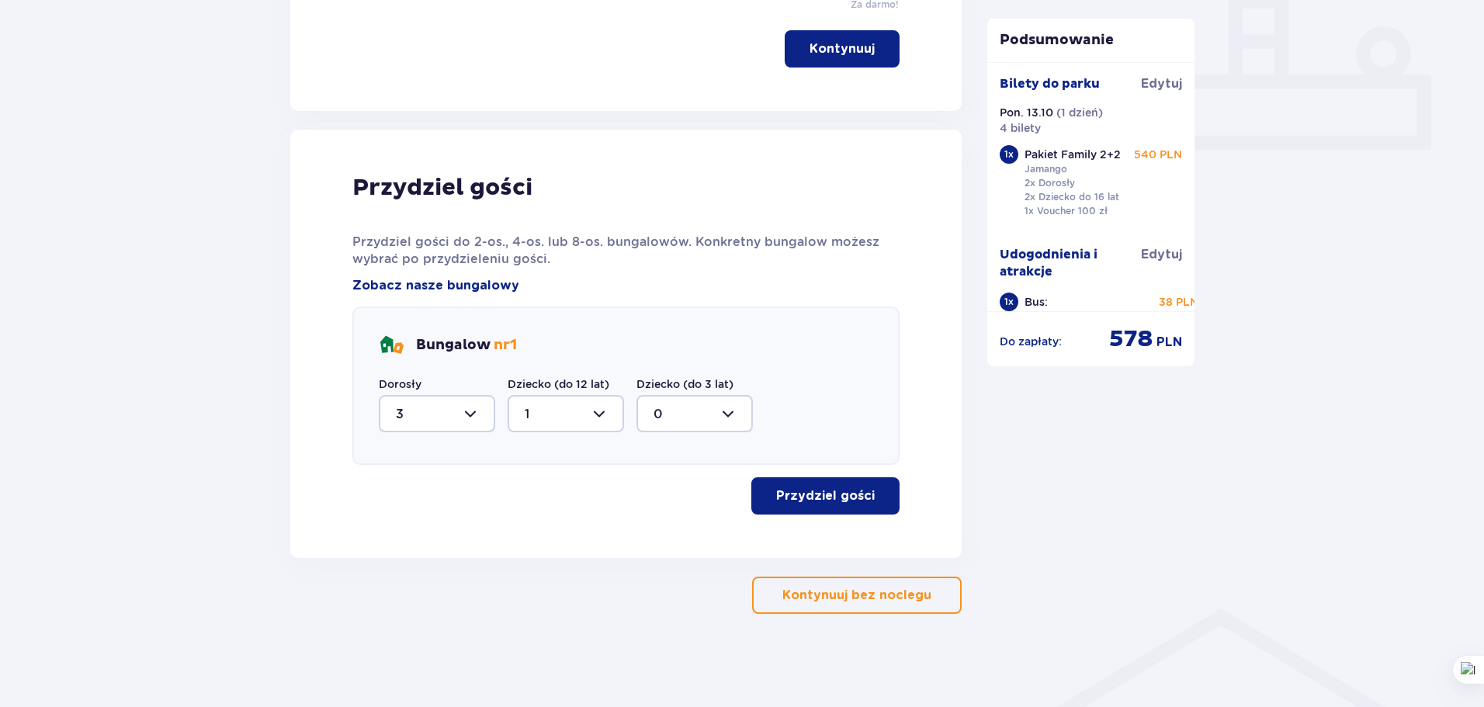
click at [867, 494] on button "Przydziel gości" at bounding box center [825, 495] width 148 height 37
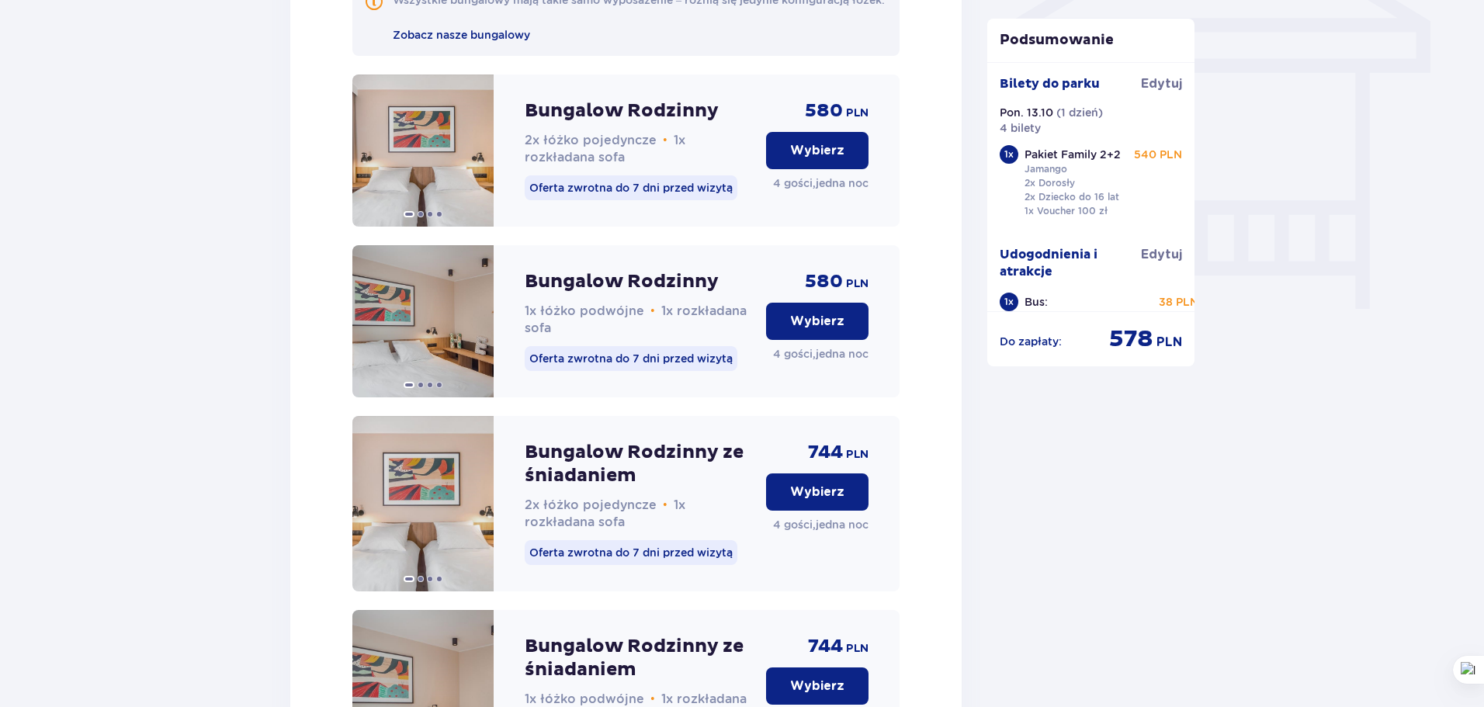
scroll to position [1288, 0]
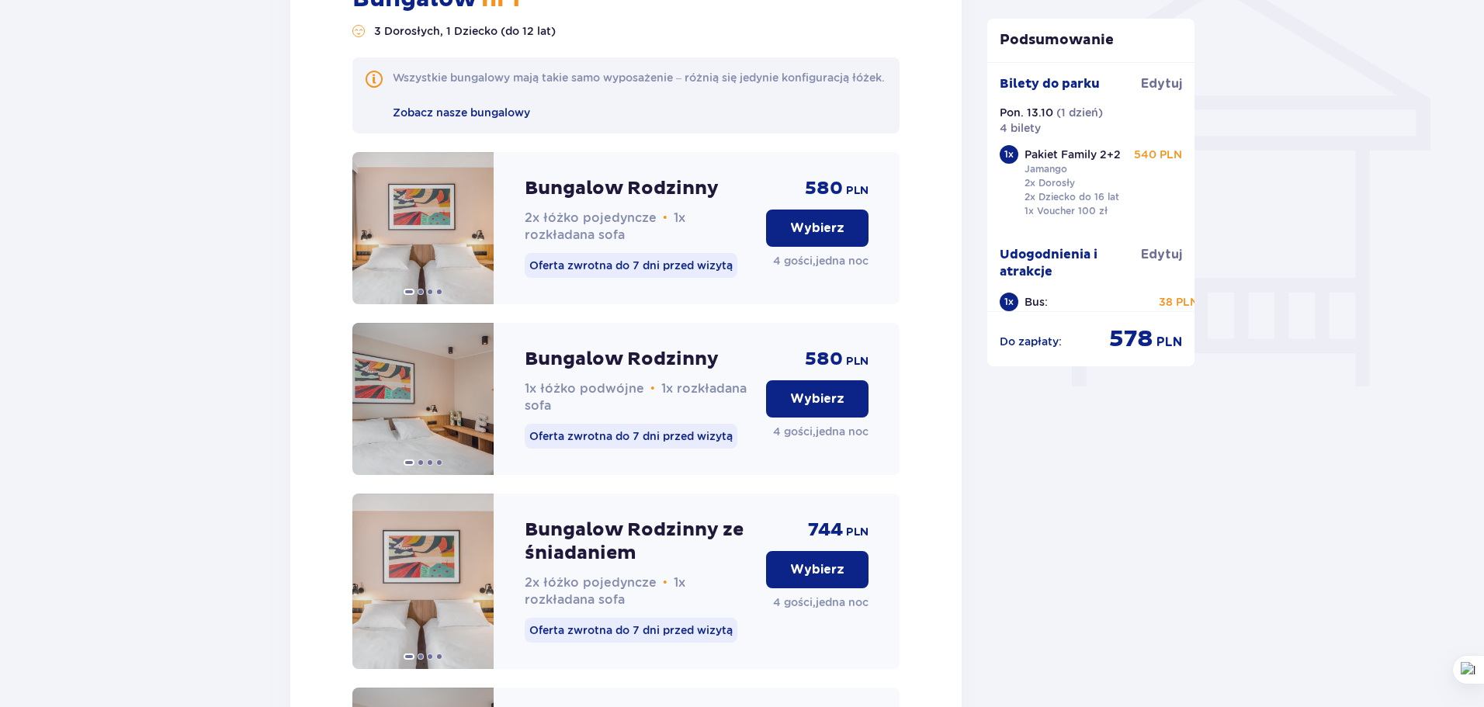
click at [810, 408] on p "Wybierz" at bounding box center [817, 398] width 54 height 17
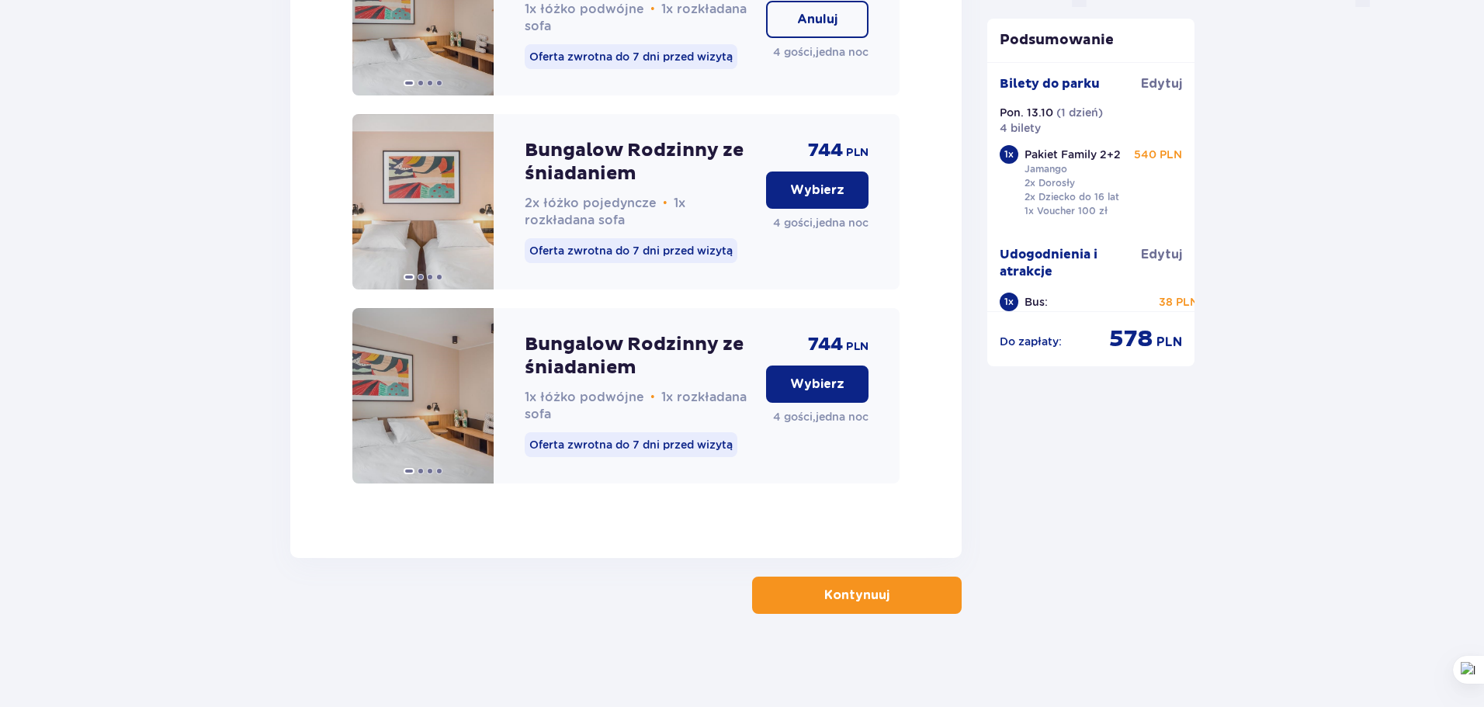
scroll to position [1683, 0]
click at [855, 596] on p "Kontynuuj" at bounding box center [856, 595] width 65 height 17
